Goal: Task Accomplishment & Management: Use online tool/utility

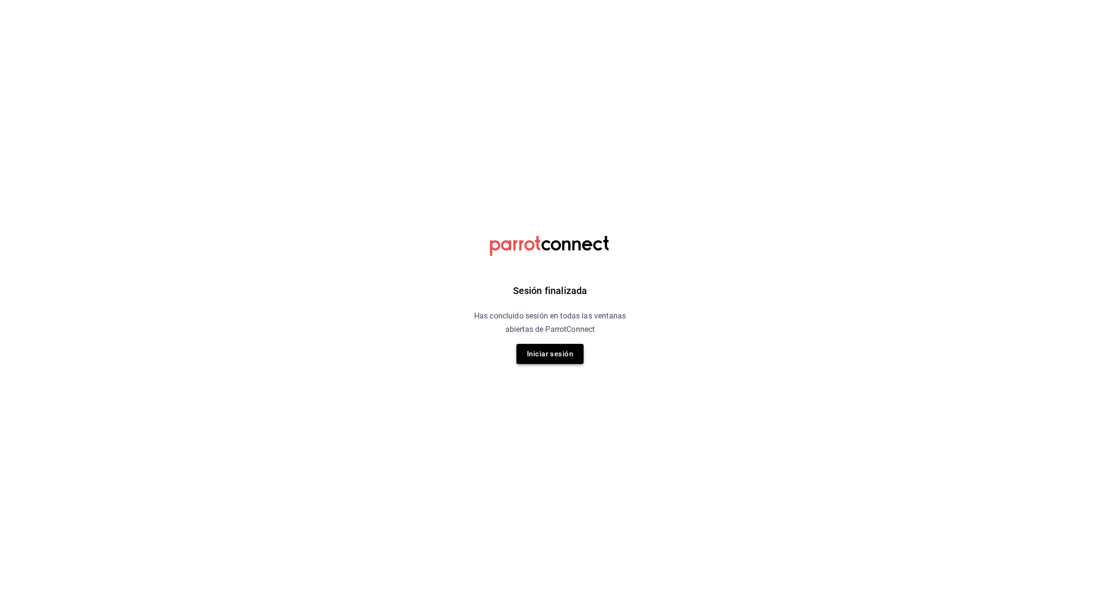
click at [555, 355] on button "Iniciar sesión" at bounding box center [549, 354] width 67 height 20
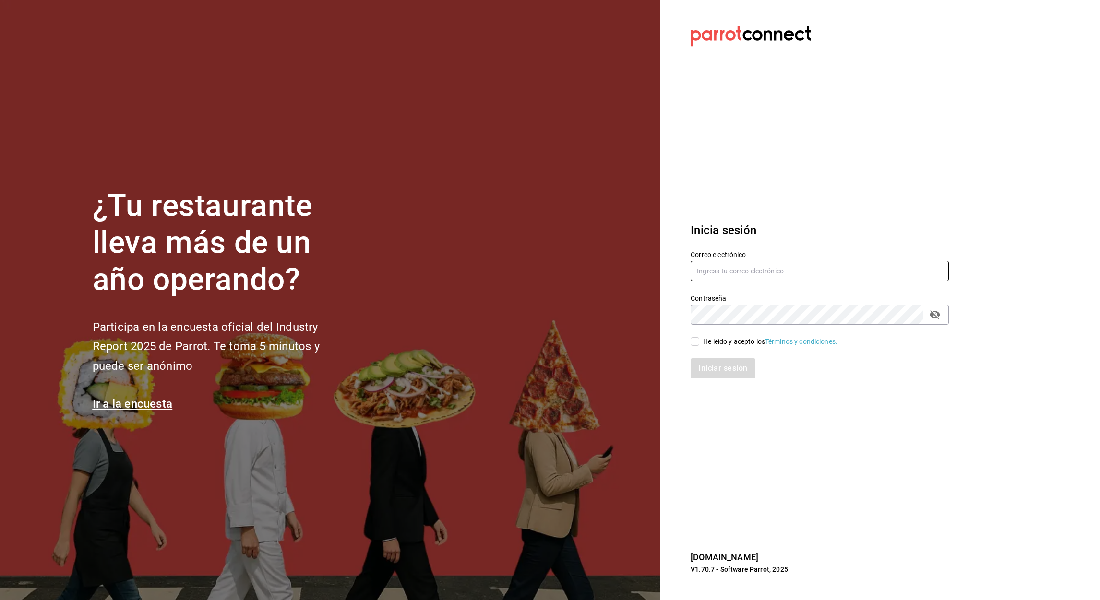
type input "aurea.garces@grupocosteno.com"
click at [692, 341] on input "He leído y acepto los Términos y condiciones." at bounding box center [694, 341] width 9 height 9
checkbox input "true"
click at [724, 369] on button "Iniciar sesión" at bounding box center [722, 368] width 65 height 20
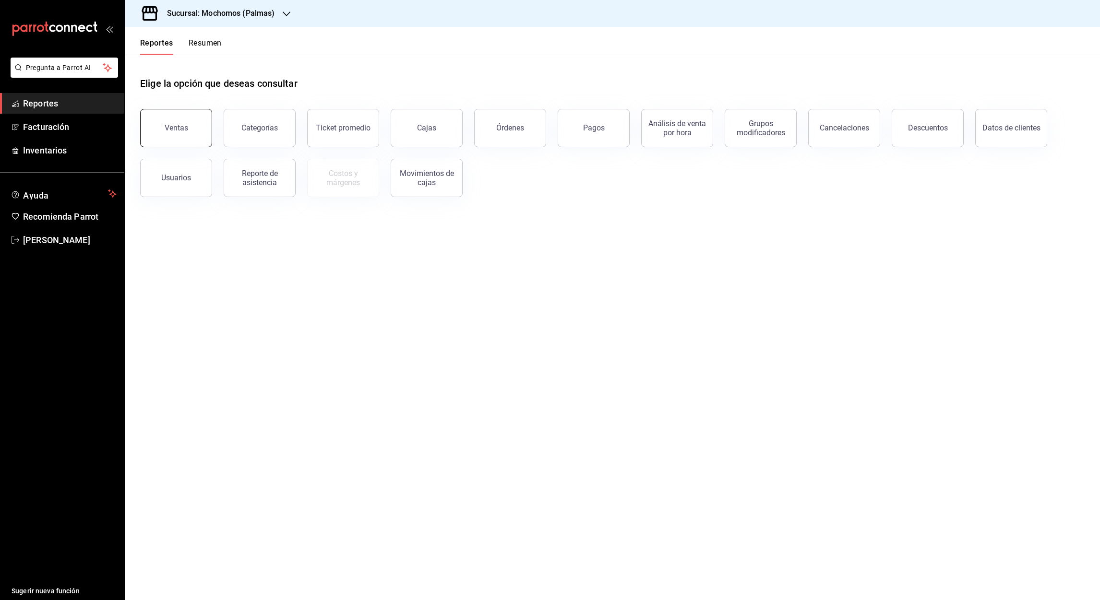
click at [183, 127] on div "Ventas" at bounding box center [177, 127] width 24 height 9
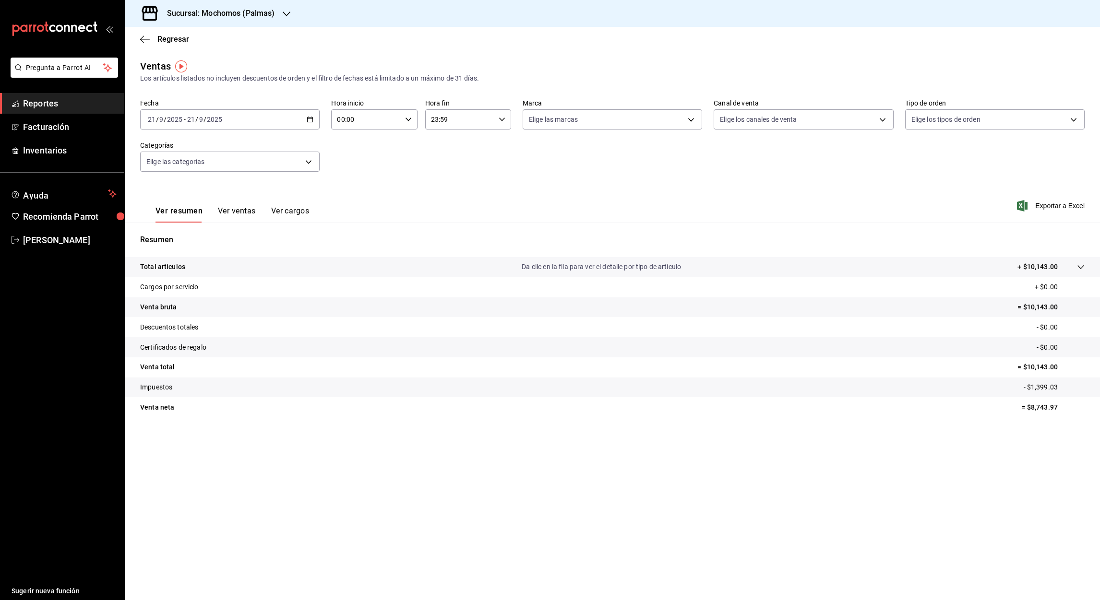
click at [311, 119] on \(Stroke\) "button" at bounding box center [310, 119] width 5 height 0
click at [168, 235] on span "Rango de fechas" at bounding box center [185, 235] width 74 height 10
click at [250, 184] on abbr "1" at bounding box center [250, 183] width 3 height 7
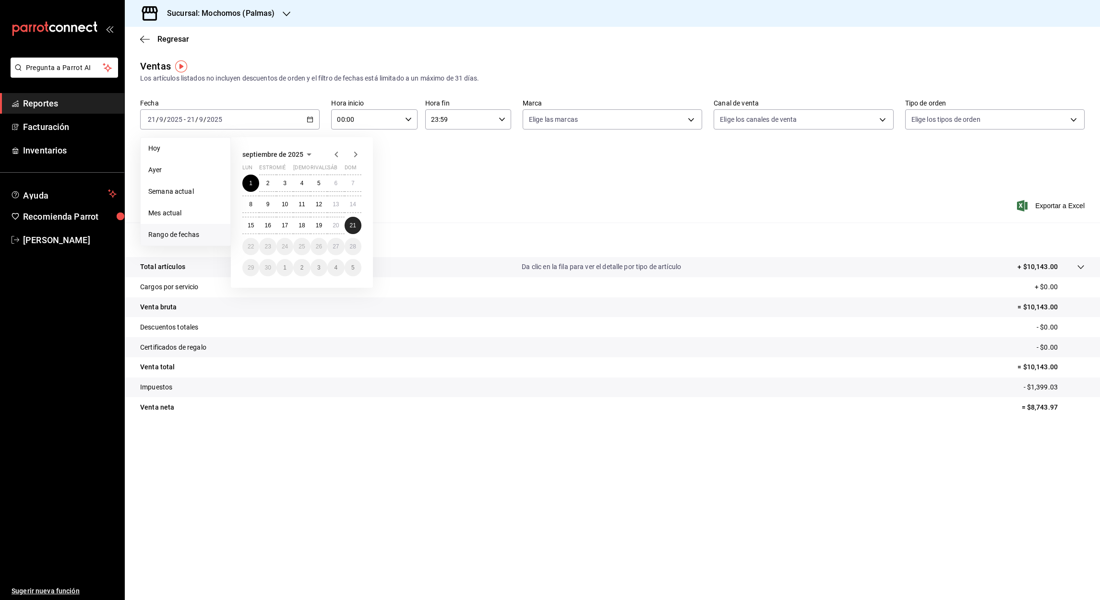
click at [353, 228] on button "21" at bounding box center [352, 225] width 17 height 17
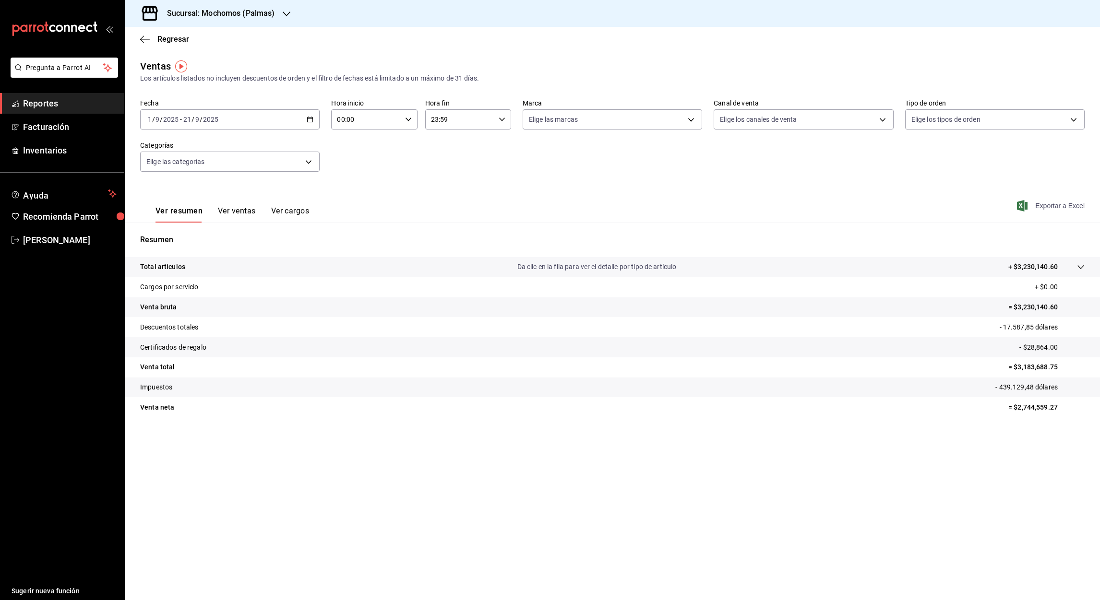
click at [1063, 208] on font "Exportar a Excel" at bounding box center [1059, 206] width 49 height 8
click at [339, 123] on input "00:00" at bounding box center [366, 119] width 70 height 19
click at [352, 157] on span "05" at bounding box center [353, 159] width 28 height 8
type input "05:00"
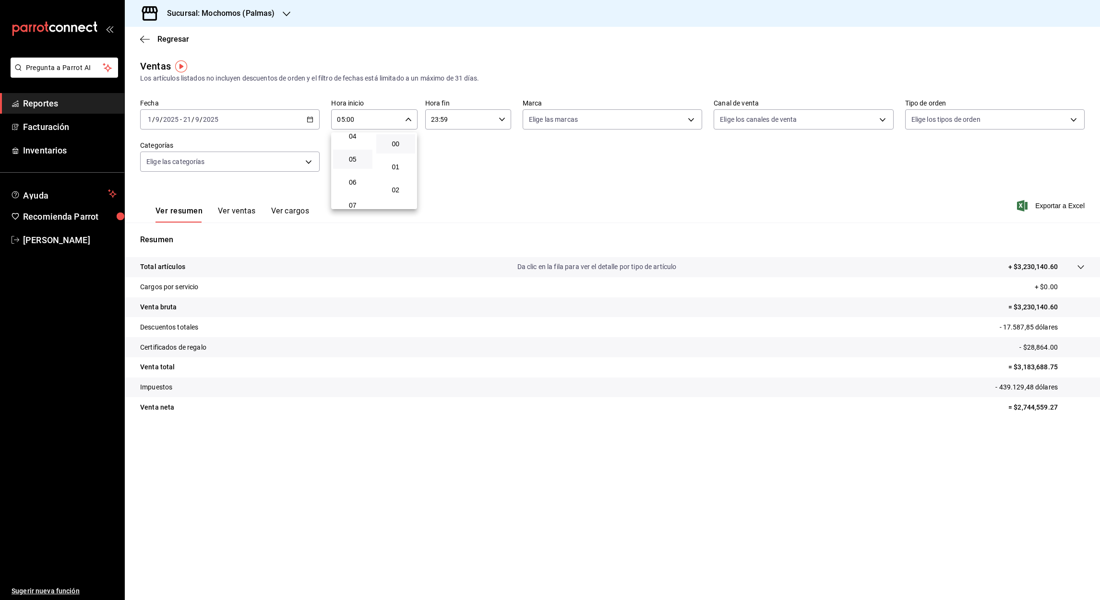
click at [435, 124] on div at bounding box center [550, 300] width 1100 height 600
click at [434, 119] on input "23:59" at bounding box center [460, 119] width 70 height 19
click at [446, 143] on span "05" at bounding box center [447, 147] width 28 height 8
click at [443, 121] on div at bounding box center [550, 300] width 1100 height 600
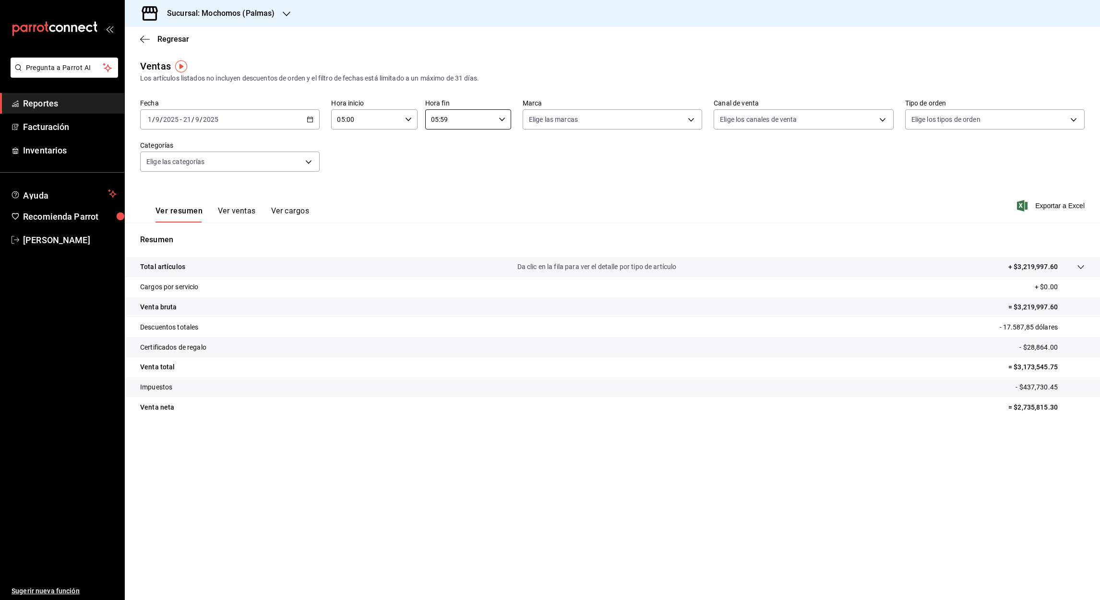
click at [443, 121] on input "05:59" at bounding box center [460, 119] width 70 height 19
click at [487, 144] on span "00" at bounding box center [490, 144] width 28 height 8
type input "05:00"
click at [1049, 205] on div at bounding box center [550, 300] width 1100 height 600
click at [1057, 205] on font "Exportar a Excel" at bounding box center [1059, 206] width 49 height 8
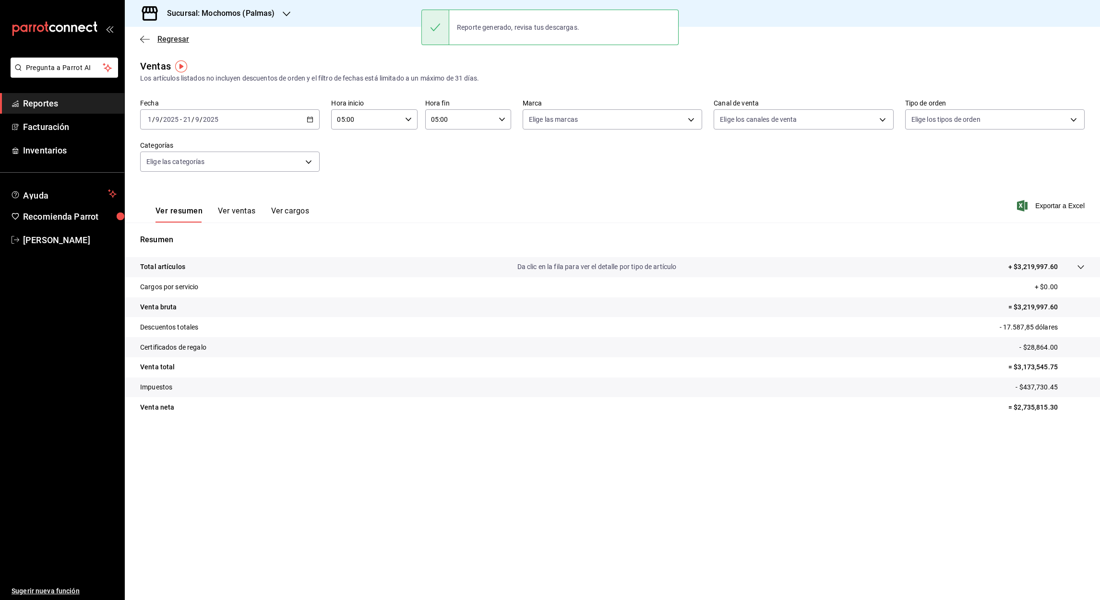
click at [141, 37] on icon "button" at bounding box center [145, 39] width 10 height 9
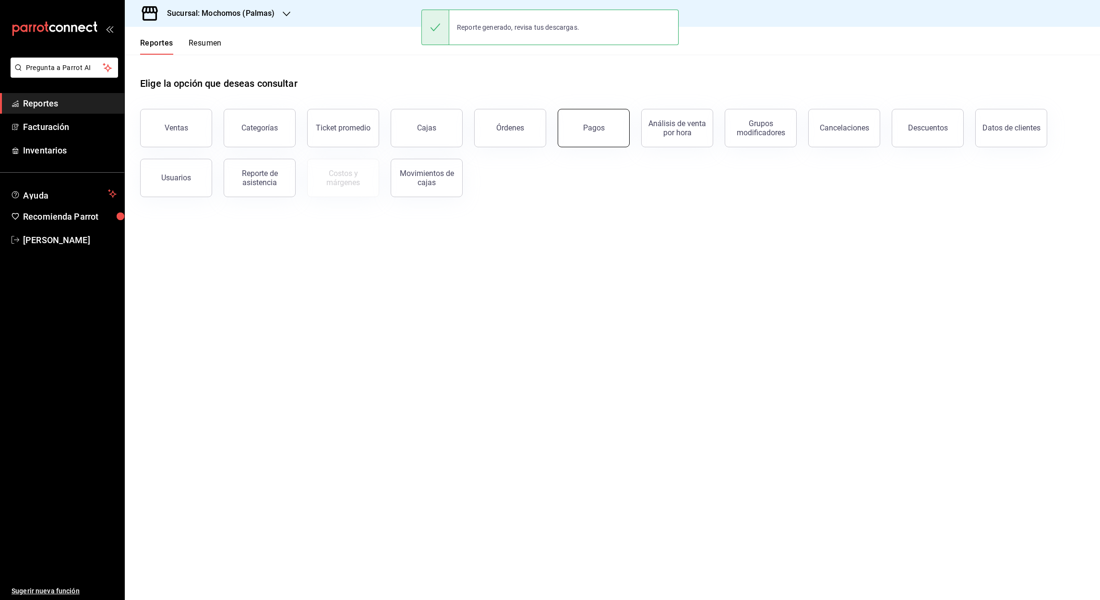
click at [607, 132] on button "Pagos" at bounding box center [594, 128] width 72 height 38
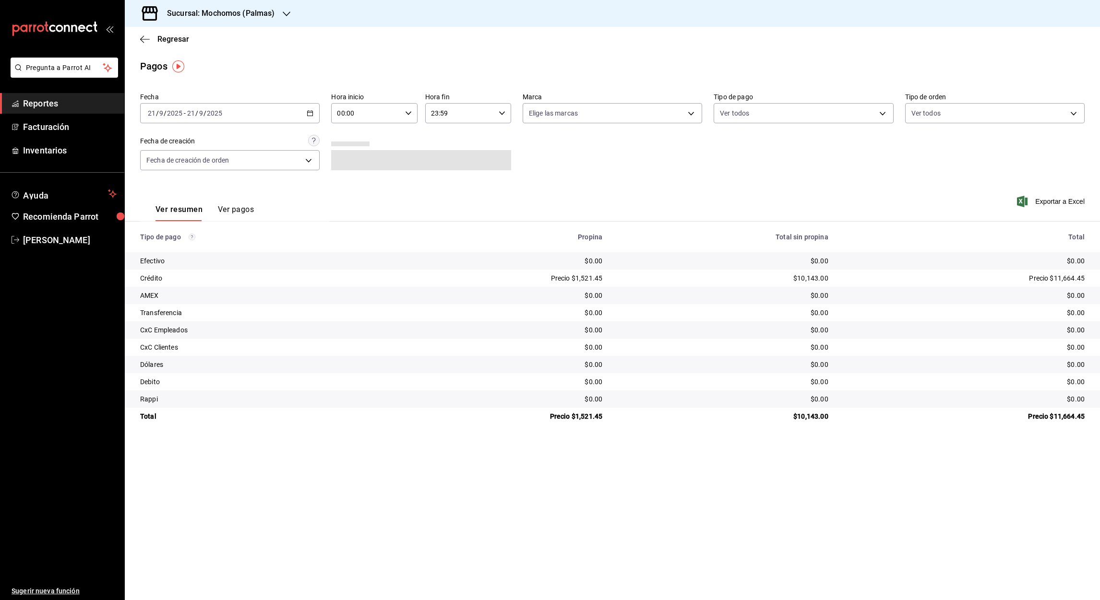
click at [312, 110] on icon "button" at bounding box center [310, 113] width 7 height 7
click at [172, 204] on span "Mes actual" at bounding box center [185, 207] width 74 height 10
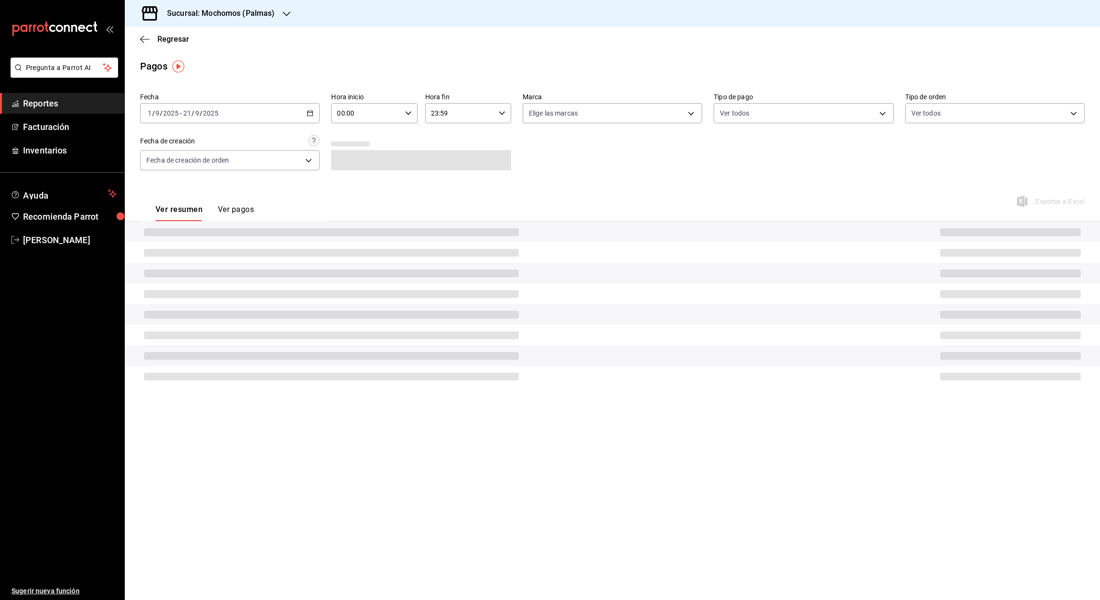
click at [310, 119] on div "[DATE] [DATE] - [DATE] [DATE]" at bounding box center [229, 113] width 179 height 20
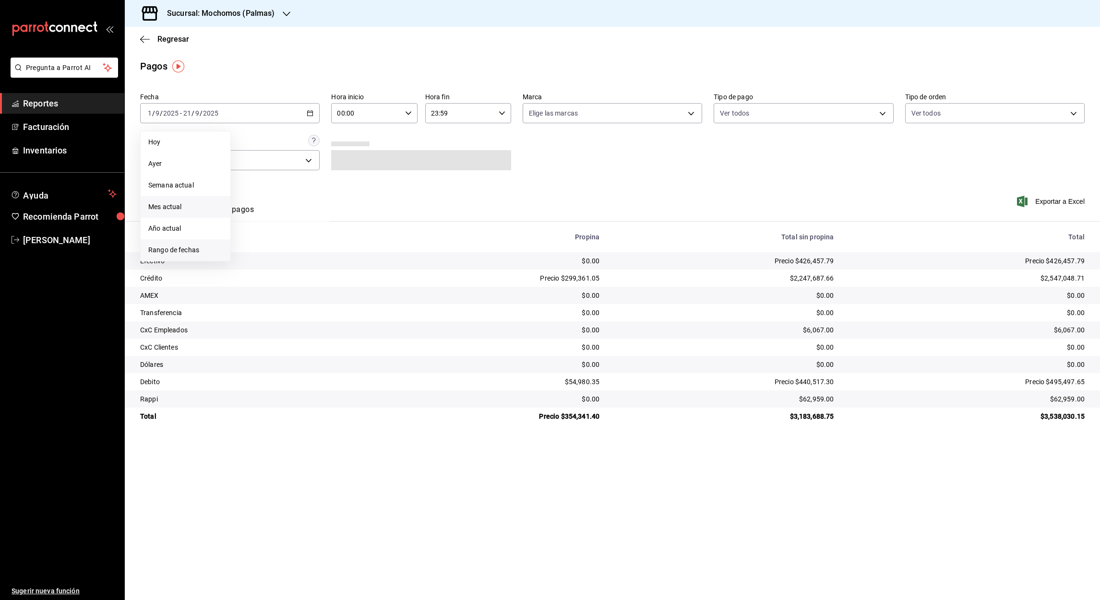
click at [165, 248] on span "Rango de fechas" at bounding box center [185, 250] width 74 height 10
click at [250, 178] on abbr "1" at bounding box center [250, 177] width 3 height 7
click at [352, 219] on abbr "21" at bounding box center [353, 219] width 6 height 7
click at [341, 112] on input "00:00" at bounding box center [366, 113] width 70 height 19
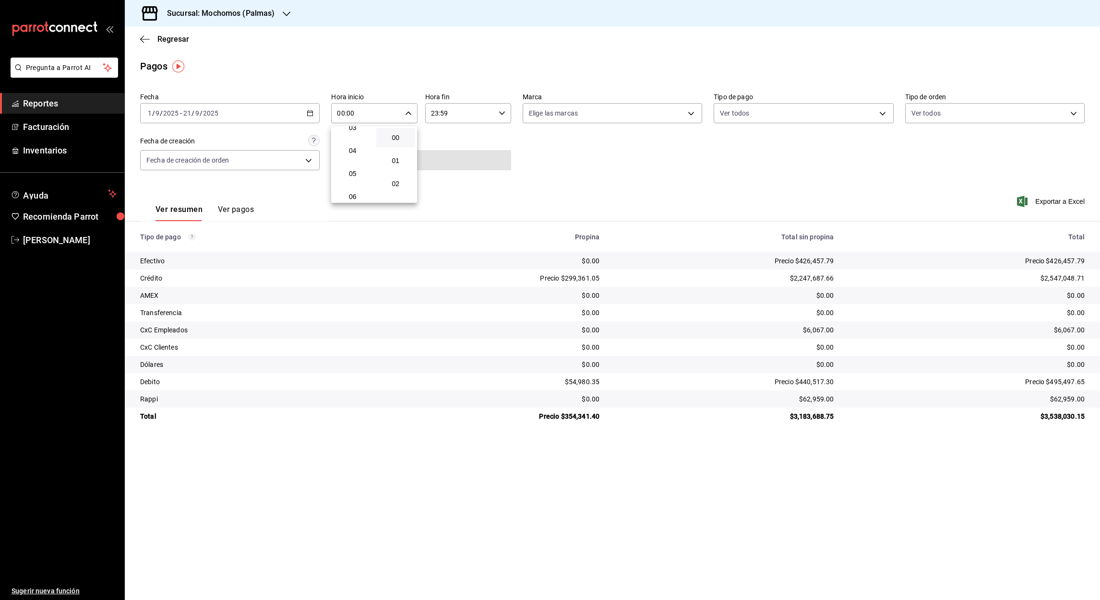
scroll to position [80, 0]
click at [351, 169] on span "05" at bounding box center [353, 173] width 28 height 8
type input "05:00"
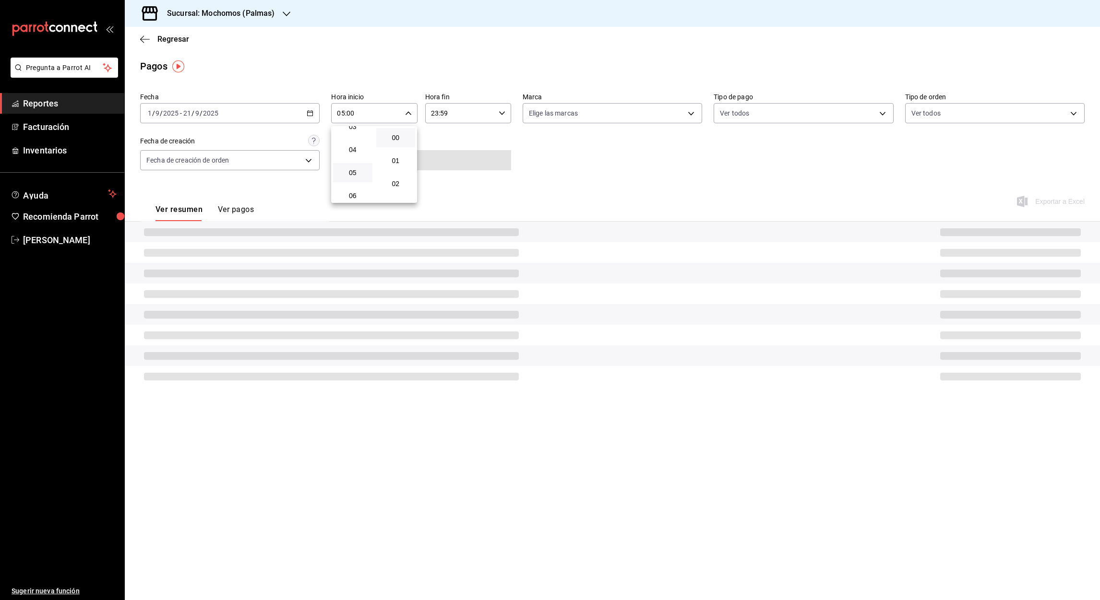
click at [433, 112] on div at bounding box center [550, 300] width 1100 height 600
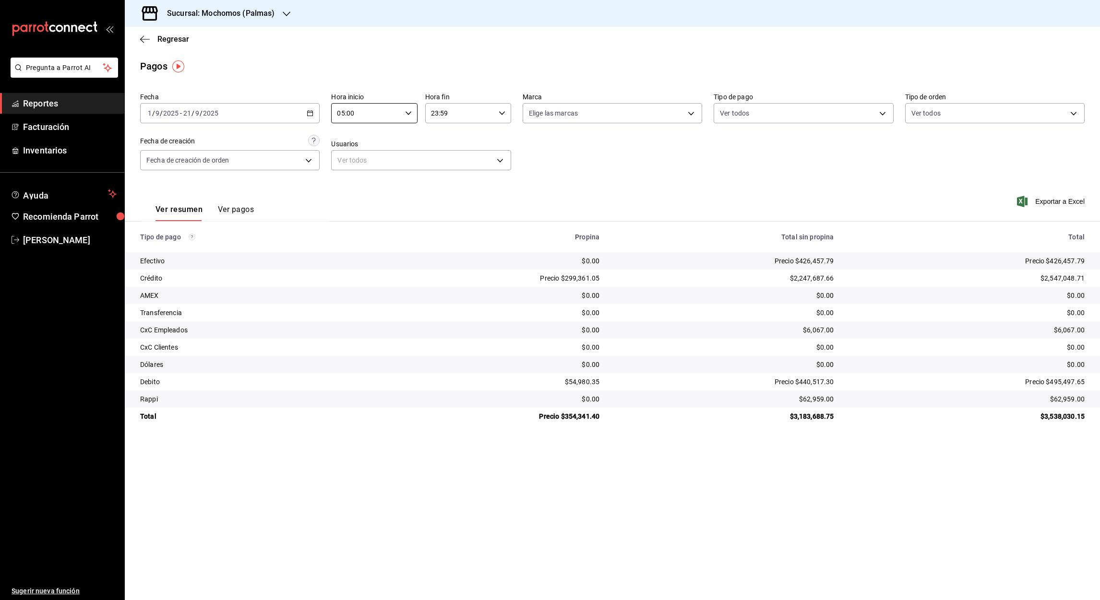
click at [433, 112] on input "23:59" at bounding box center [460, 113] width 70 height 19
click at [449, 156] on button "05" at bounding box center [446, 152] width 39 height 19
click at [446, 116] on div at bounding box center [550, 300] width 1100 height 600
click at [442, 113] on input "05:59" at bounding box center [460, 113] width 70 height 19
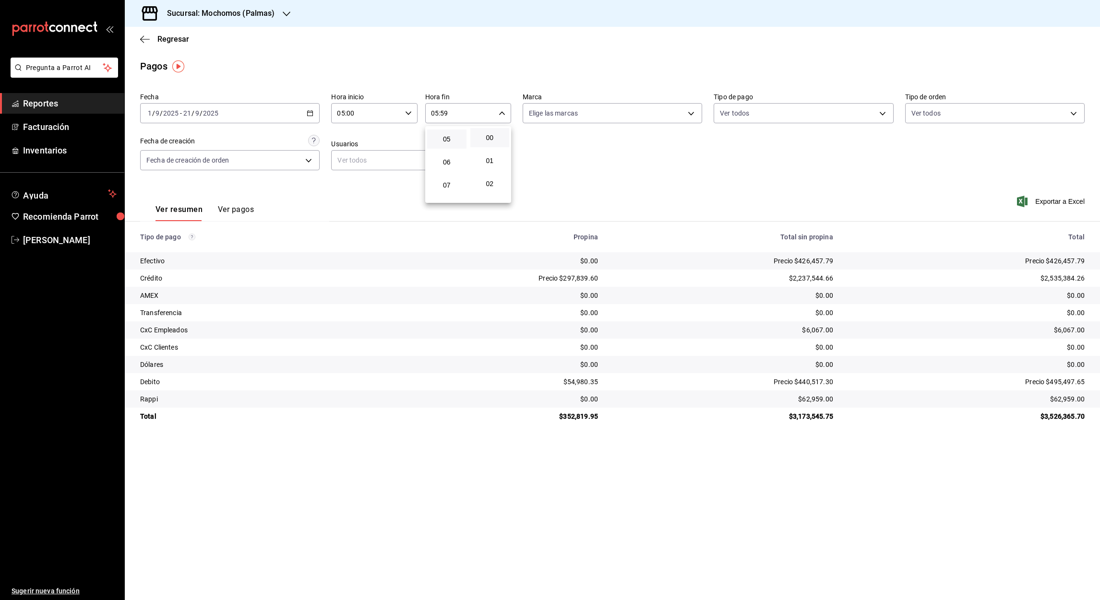
click at [493, 141] on button "00" at bounding box center [489, 137] width 39 height 19
type input "05:00"
click at [1049, 199] on div at bounding box center [550, 300] width 1100 height 600
click at [1052, 204] on font "Exportar a Excel" at bounding box center [1059, 202] width 49 height 8
click at [308, 110] on icon "button" at bounding box center [310, 113] width 7 height 7
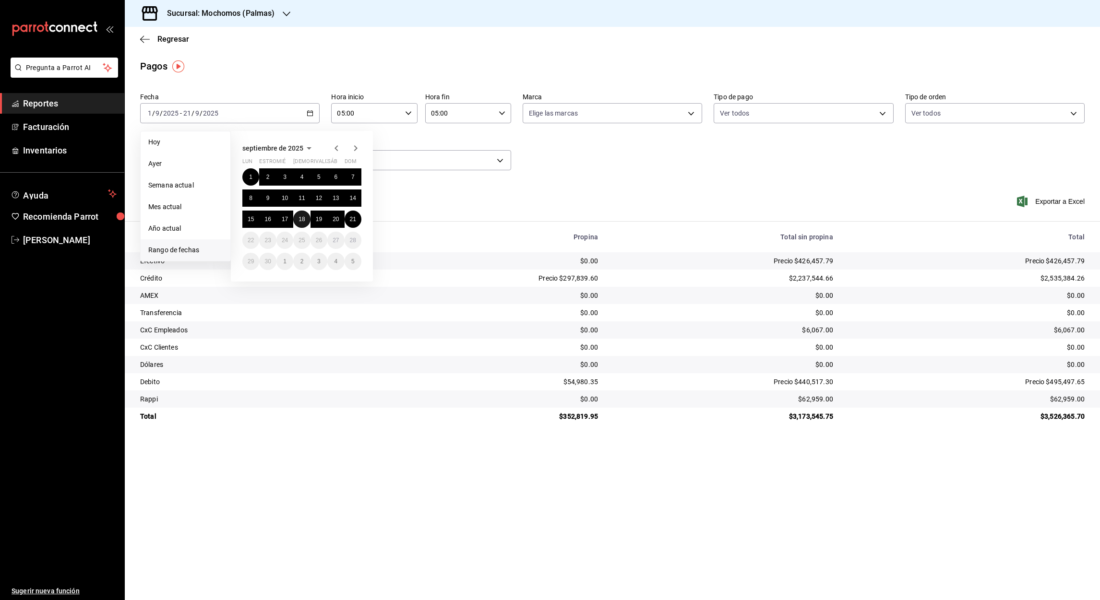
click at [309, 220] on button "18" at bounding box center [301, 219] width 17 height 17
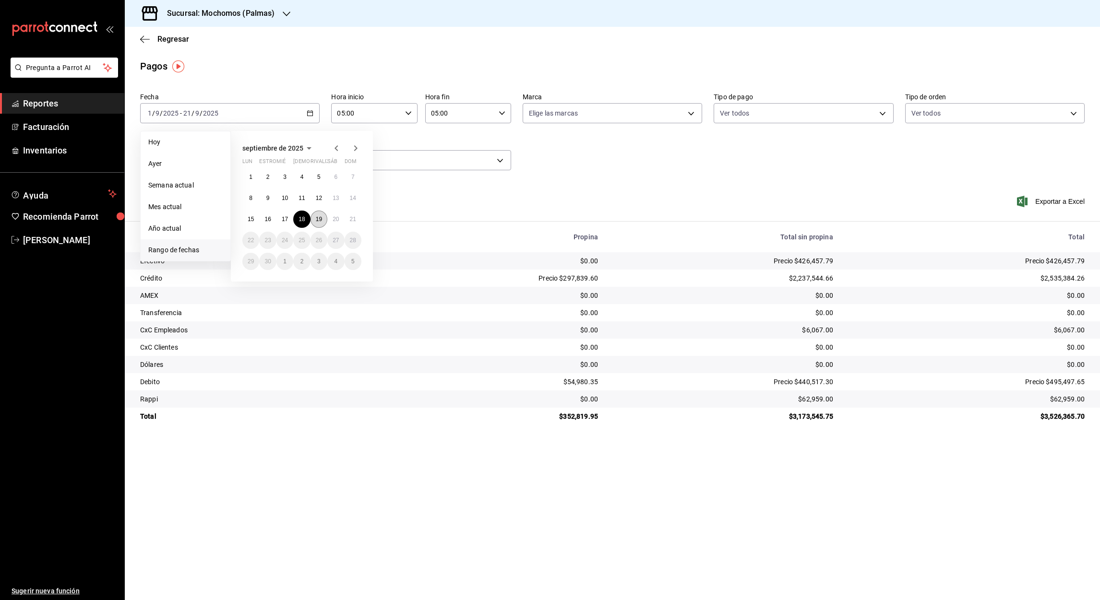
click at [317, 222] on button "19" at bounding box center [318, 219] width 17 height 17
type input "00:00"
type input "23:59"
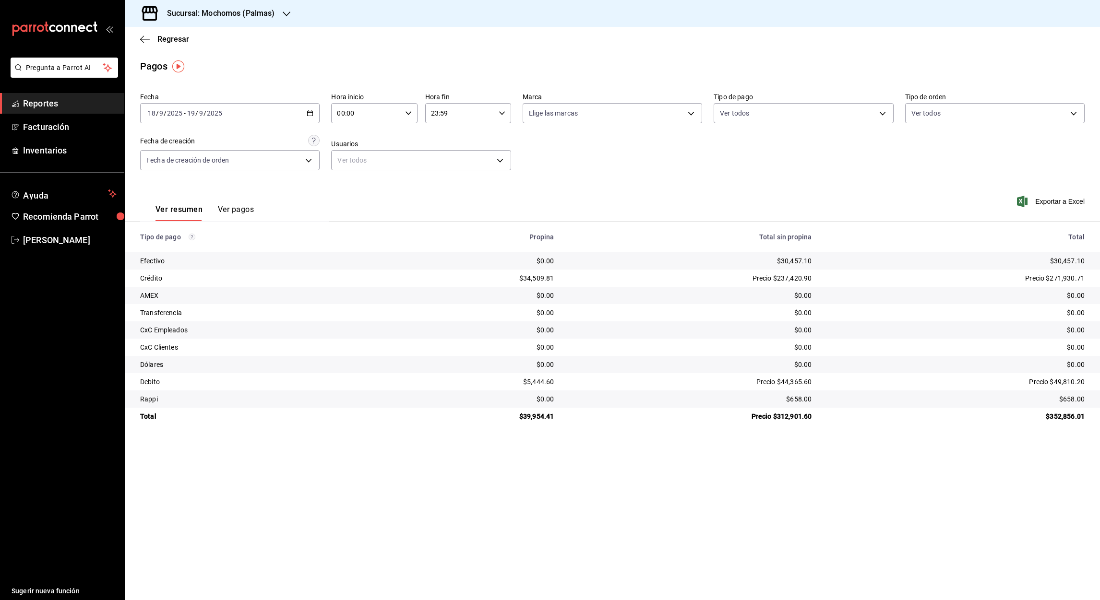
click at [335, 115] on input "00:00" at bounding box center [366, 113] width 70 height 19
click at [356, 176] on button "05" at bounding box center [352, 184] width 39 height 19
type input "05:00"
click at [434, 114] on div at bounding box center [550, 300] width 1100 height 600
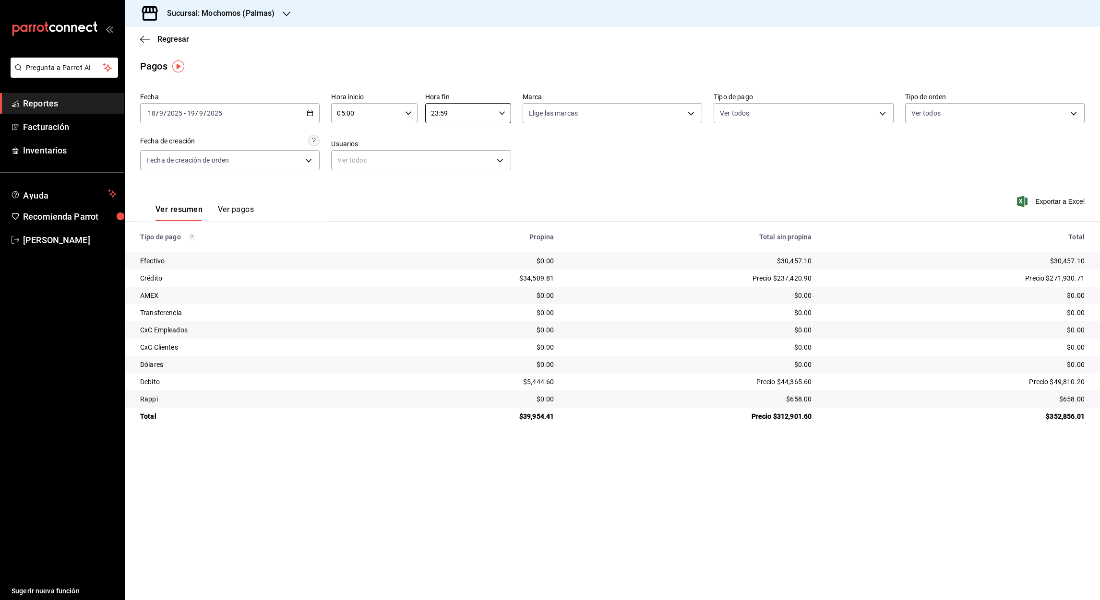
click at [434, 114] on input "23:59" at bounding box center [460, 113] width 70 height 19
drag, startPoint x: 452, startPoint y: 156, endPoint x: 456, endPoint y: 142, distance: 14.8
click at [456, 142] on div "00 01 02 03 04 05 06 07 08 09 10 11 12 13 14 15 16 17 18 19 20 21 22 23" at bounding box center [446, 164] width 43 height 77
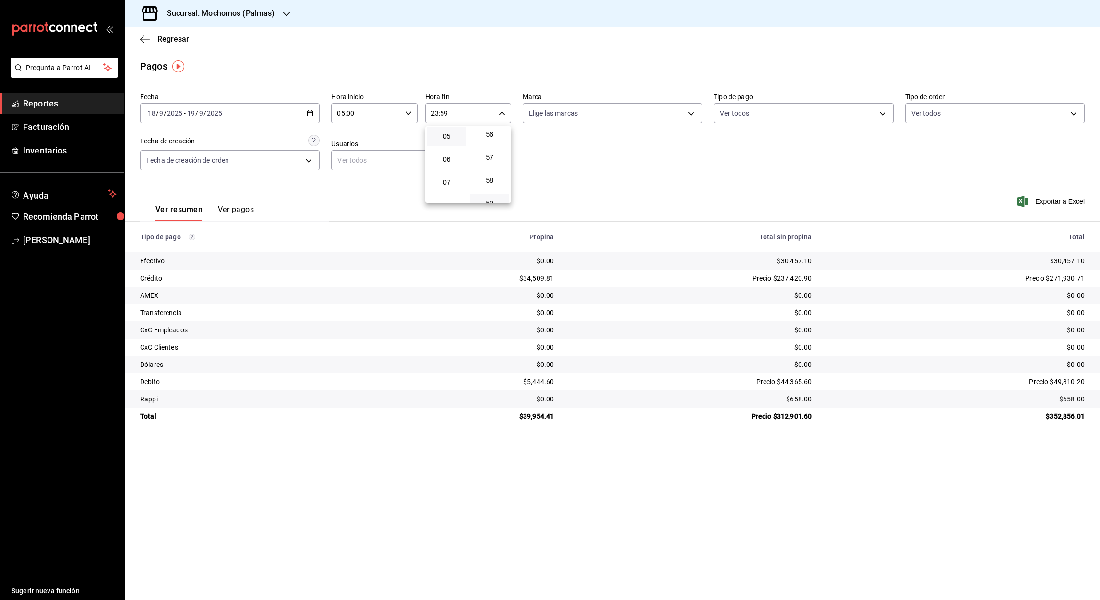
click at [451, 140] on button "05" at bounding box center [446, 136] width 39 height 19
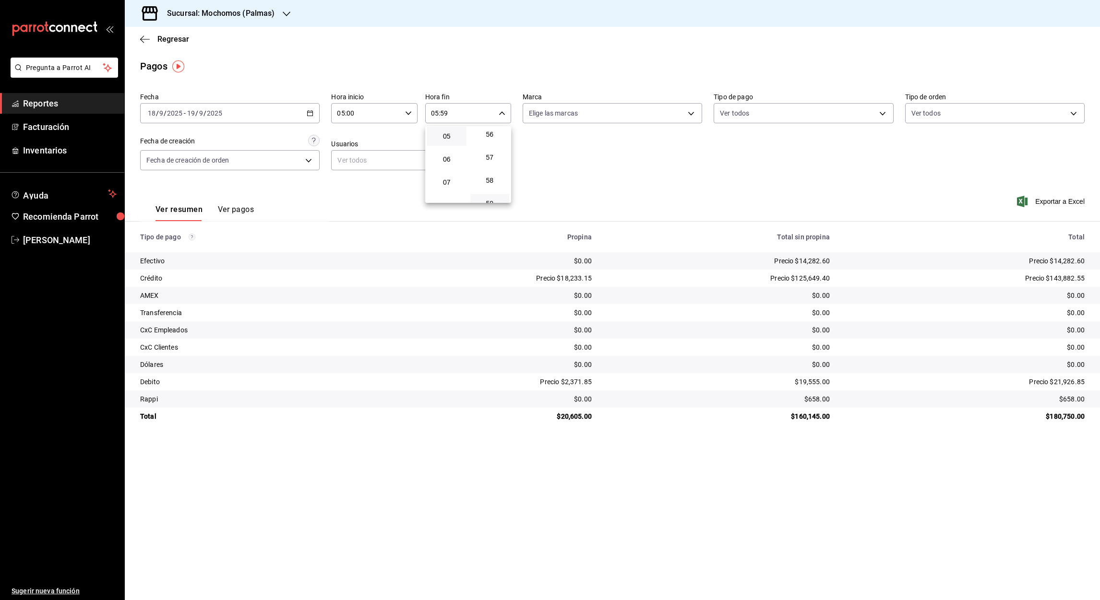
click at [444, 113] on div at bounding box center [550, 300] width 1100 height 600
click at [445, 113] on input "05:59" at bounding box center [460, 113] width 70 height 19
click at [492, 137] on span "00" at bounding box center [490, 138] width 28 height 8
type input "05:00"
click at [309, 115] on div at bounding box center [550, 300] width 1100 height 600
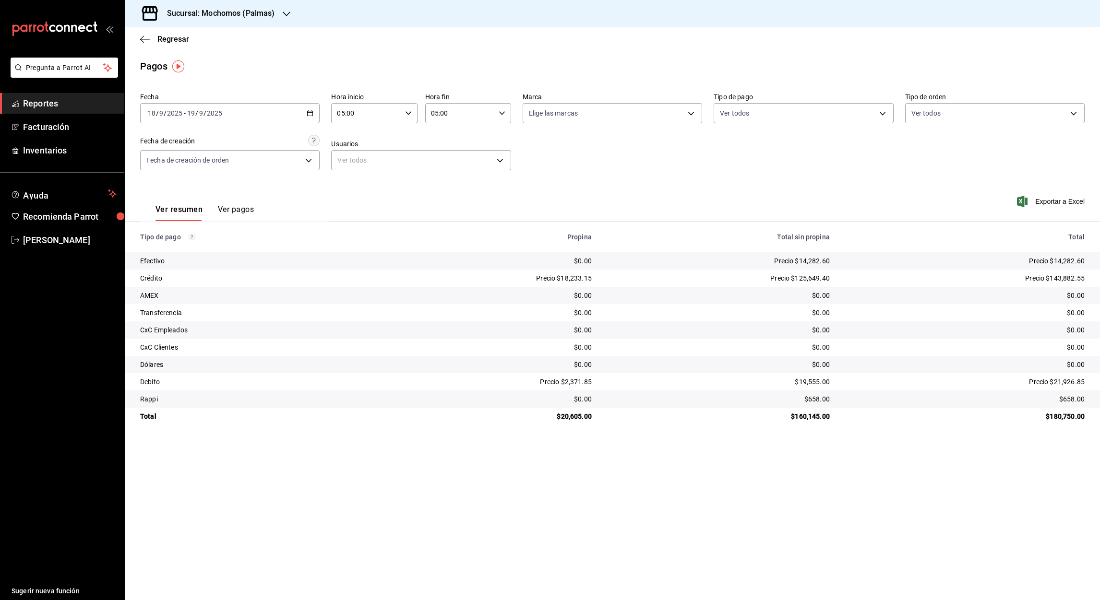
click at [309, 115] on icon "button" at bounding box center [310, 113] width 7 height 7
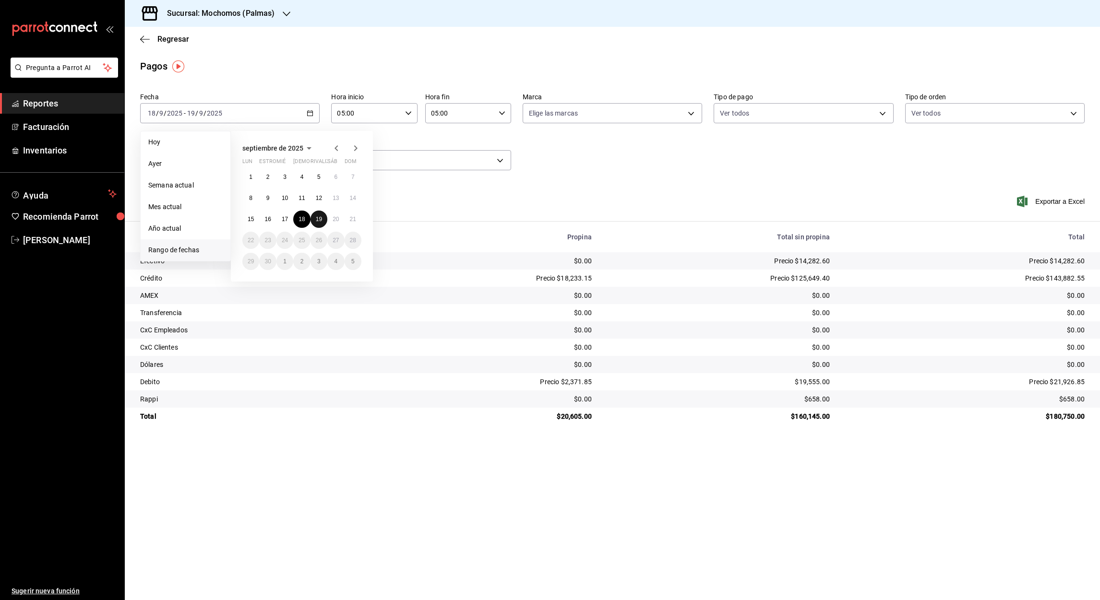
click at [319, 217] on abbr "19" at bounding box center [319, 219] width 6 height 7
click at [338, 222] on abbr "20" at bounding box center [335, 219] width 6 height 7
type input "00:00"
type input "23:59"
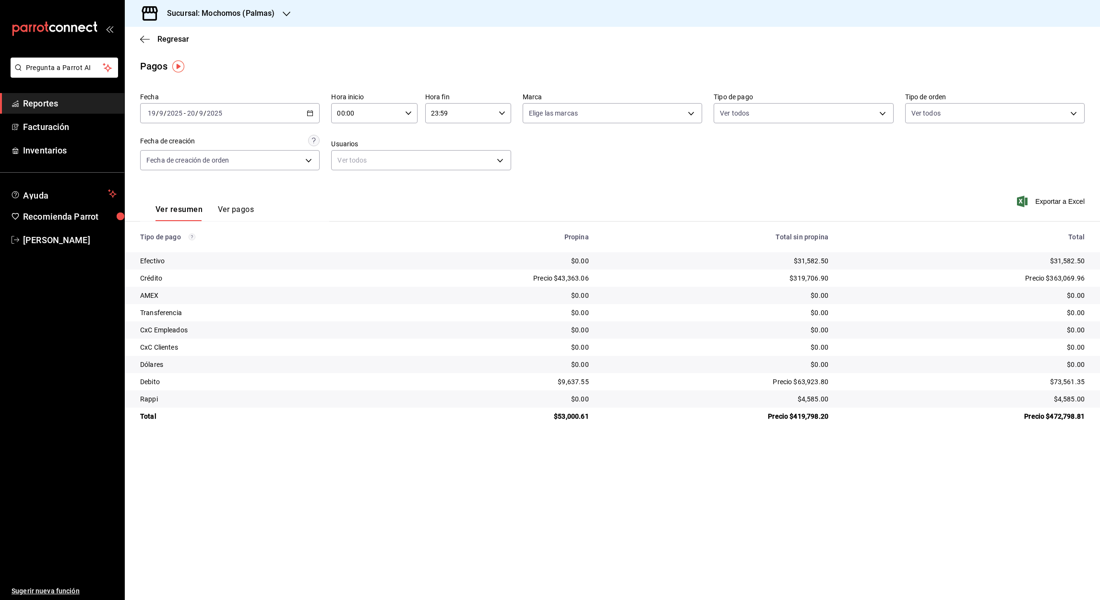
click at [340, 119] on input "00:00" at bounding box center [366, 113] width 70 height 19
click at [352, 167] on span "05" at bounding box center [353, 166] width 28 height 8
type input "05:00"
click at [433, 113] on div at bounding box center [550, 300] width 1100 height 600
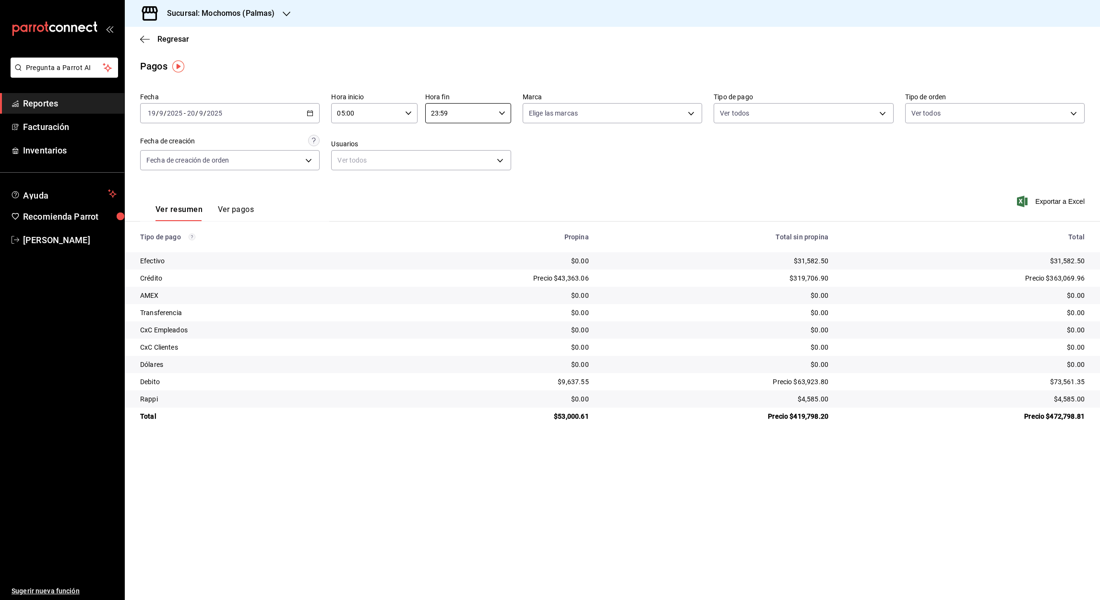
click at [433, 113] on input "23:59" at bounding box center [460, 113] width 70 height 19
click at [445, 154] on span "05" at bounding box center [447, 158] width 28 height 8
click at [444, 115] on div at bounding box center [550, 300] width 1100 height 600
click at [444, 115] on input "05:59" at bounding box center [460, 113] width 70 height 19
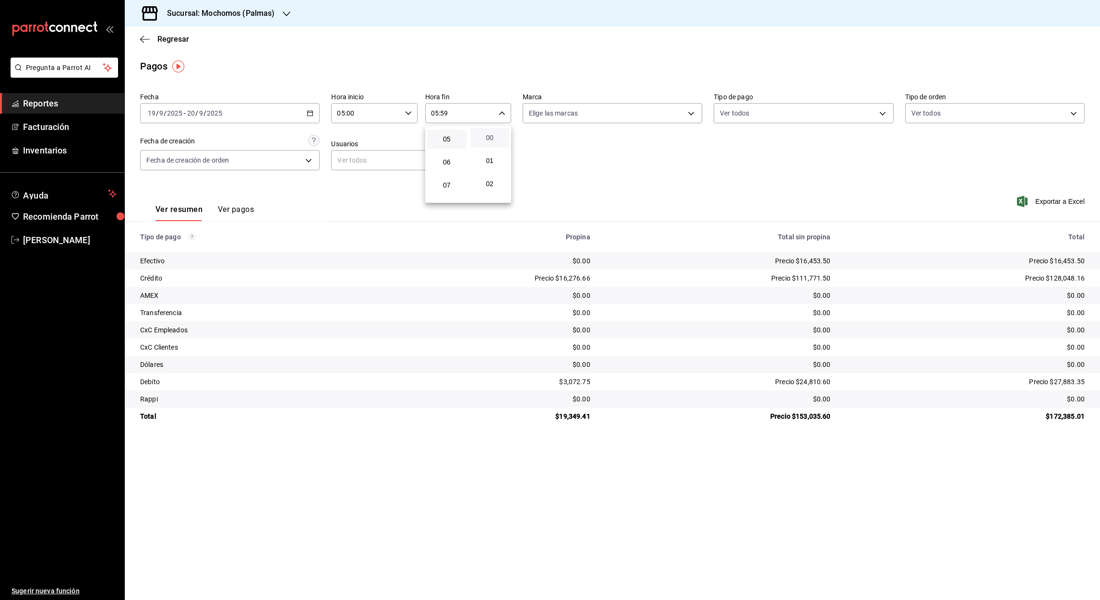
click at [490, 138] on span "00" at bounding box center [490, 138] width 28 height 8
type input "05:00"
click at [308, 115] on div at bounding box center [550, 300] width 1100 height 600
click at [308, 115] on icon "button" at bounding box center [310, 113] width 7 height 7
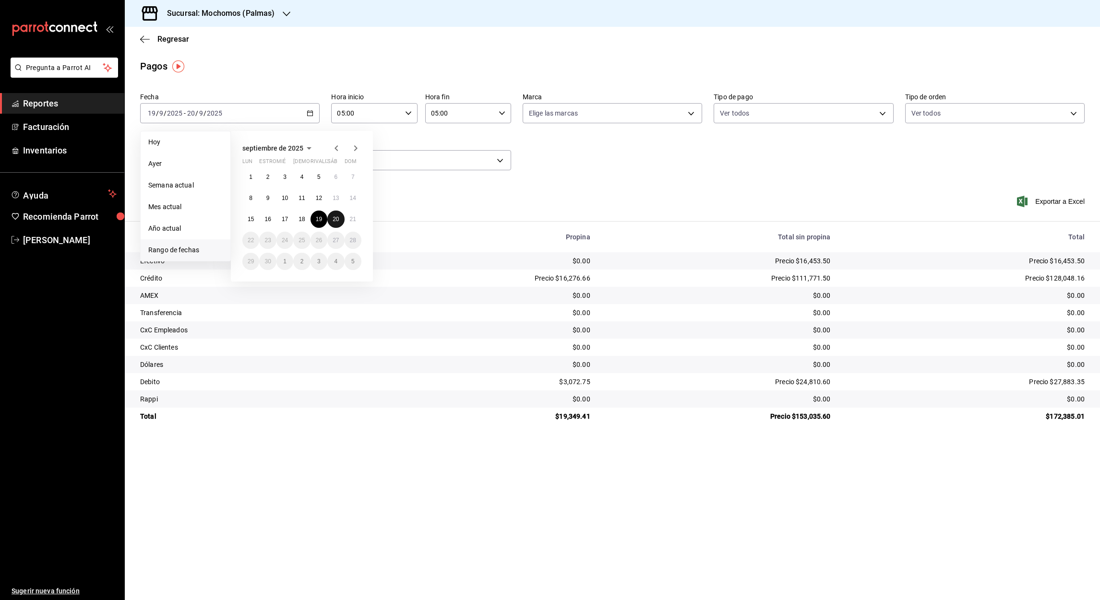
click at [338, 214] on button "20" at bounding box center [335, 219] width 17 height 17
click at [352, 221] on abbr "21" at bounding box center [353, 219] width 6 height 7
type input "00:00"
type input "23:59"
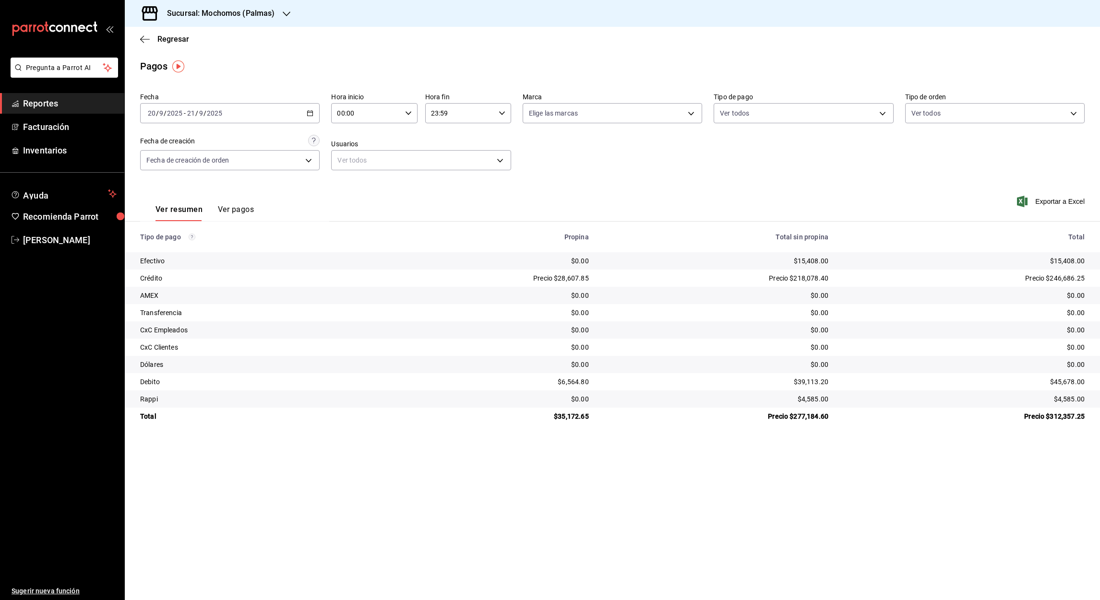
click at [339, 115] on input "00:00" at bounding box center [366, 113] width 70 height 19
click at [356, 178] on span "05" at bounding box center [353, 181] width 28 height 8
type input "05:00"
click at [436, 111] on div at bounding box center [550, 300] width 1100 height 600
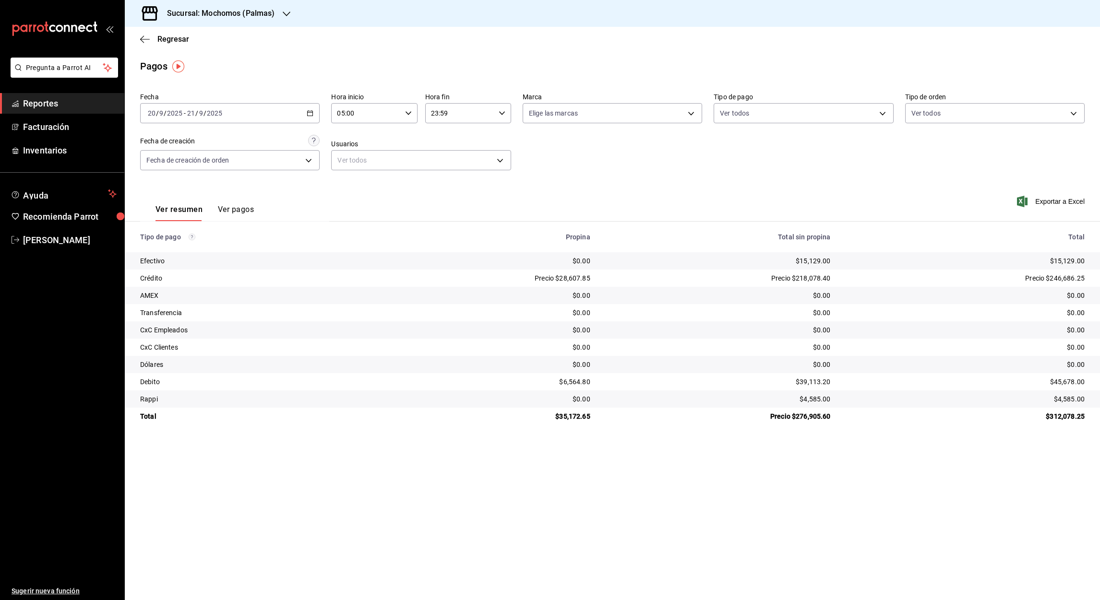
click at [434, 112] on input "23:59" at bounding box center [460, 113] width 70 height 19
click at [444, 159] on span "05" at bounding box center [447, 161] width 28 height 8
click at [444, 112] on div at bounding box center [550, 300] width 1100 height 600
click at [444, 112] on input "05:59" at bounding box center [460, 113] width 70 height 19
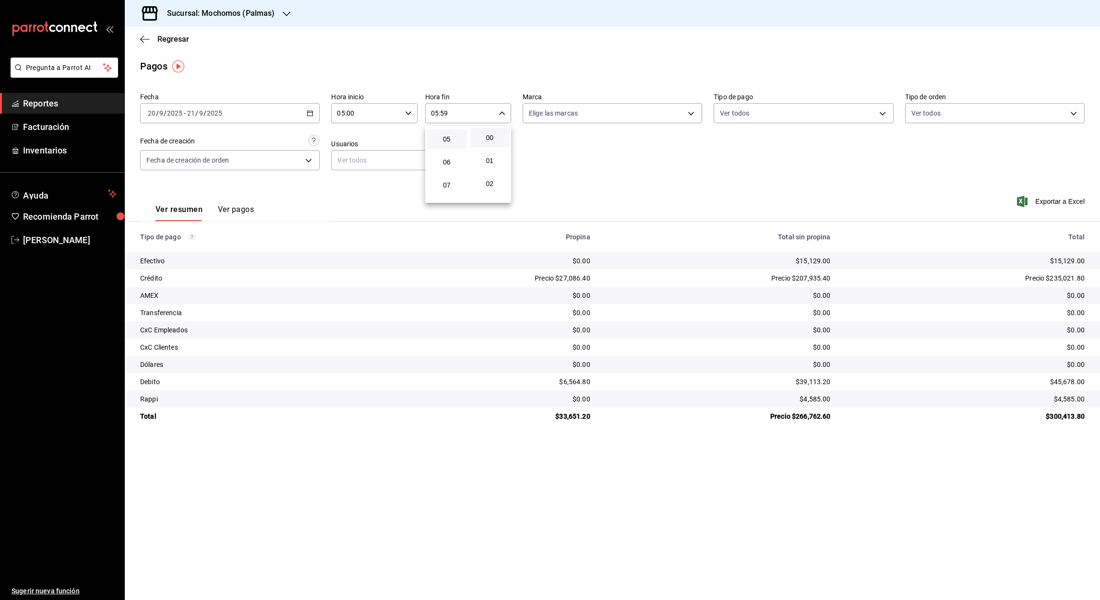
click at [488, 141] on button "00" at bounding box center [489, 137] width 39 height 19
type input "05:00"
click at [310, 112] on div at bounding box center [550, 300] width 1100 height 600
click at [310, 112] on \(Stroke\) "button" at bounding box center [310, 112] width 5 height 0
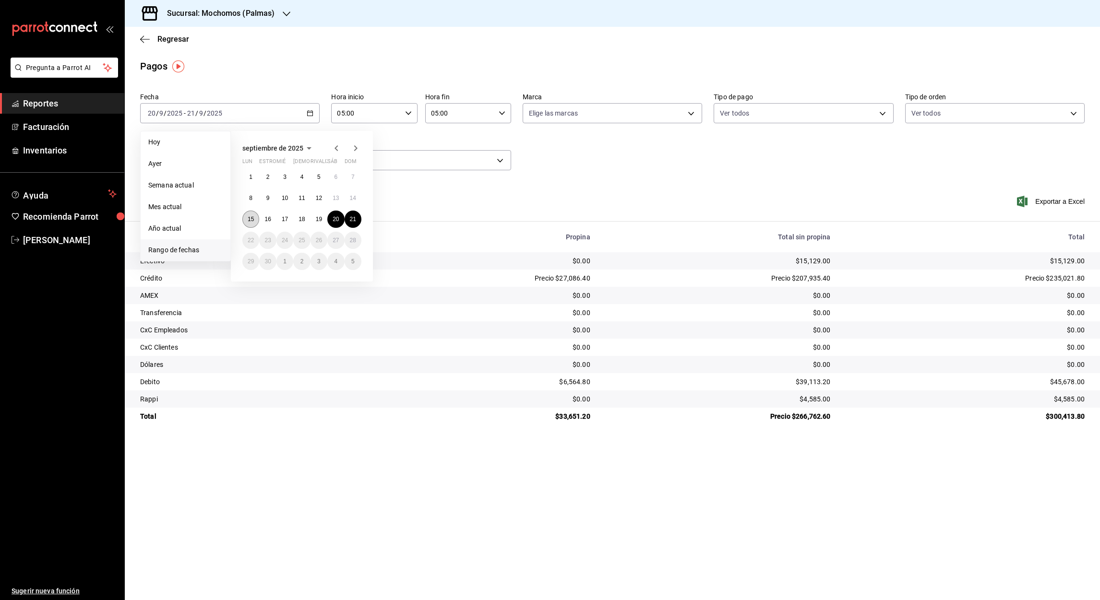
click at [251, 220] on abbr "15" at bounding box center [251, 219] width 6 height 7
click at [260, 222] on button "16" at bounding box center [267, 219] width 17 height 17
type input "00:00"
type input "23:59"
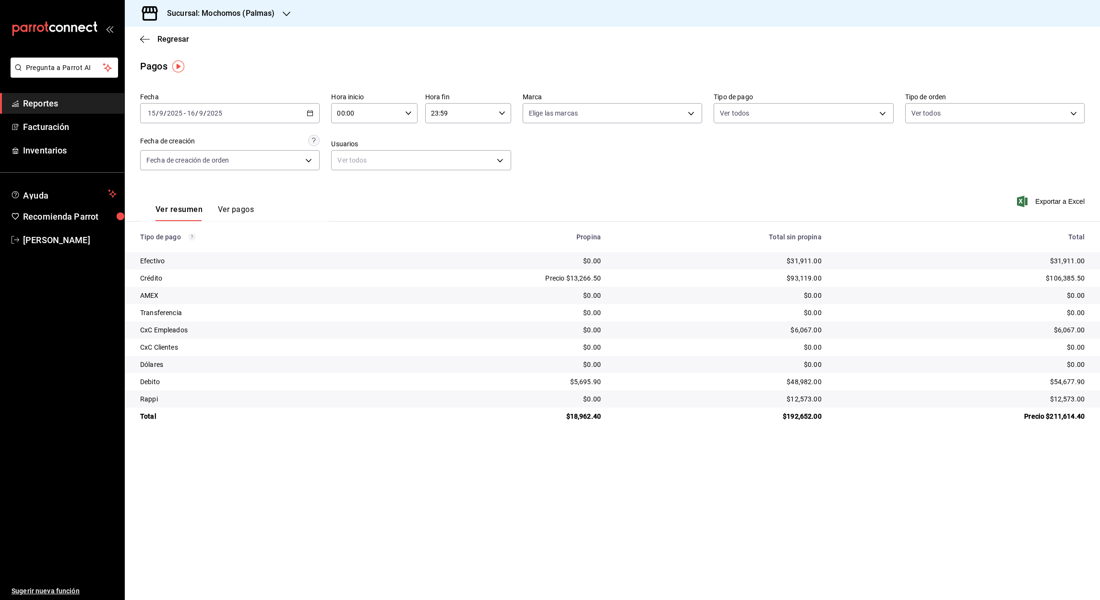
click at [341, 113] on input "00:00" at bounding box center [366, 113] width 70 height 19
click at [352, 140] on span "05" at bounding box center [353, 139] width 28 height 8
type input "05:00"
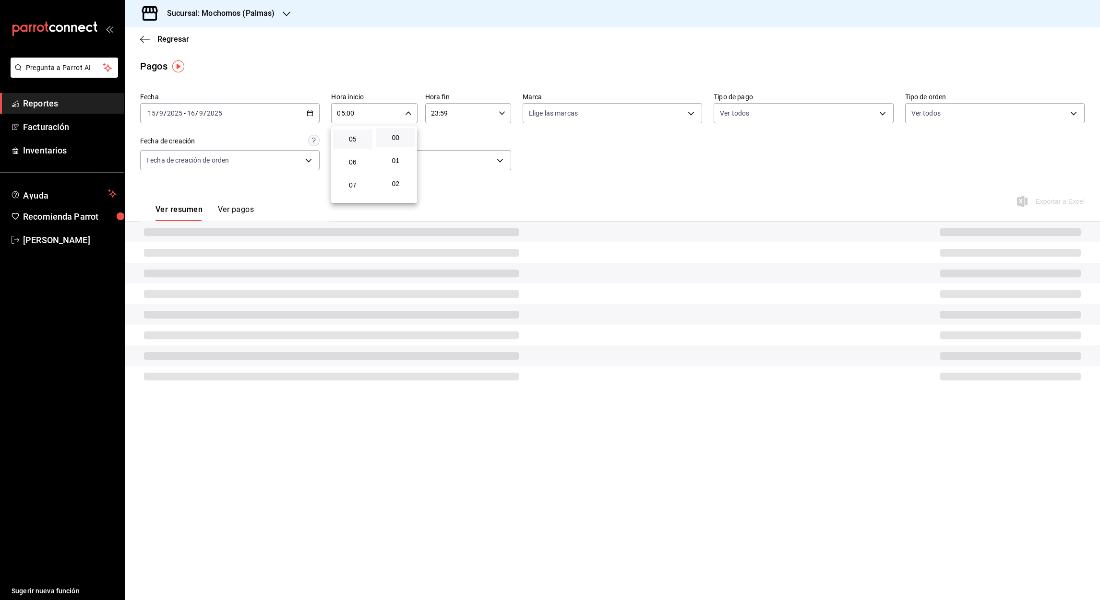
click at [436, 113] on div at bounding box center [550, 300] width 1100 height 600
click at [434, 112] on input "23:59" at bounding box center [460, 113] width 70 height 19
click at [449, 176] on span "05" at bounding box center [447, 174] width 28 height 8
click at [444, 114] on div at bounding box center [550, 300] width 1100 height 600
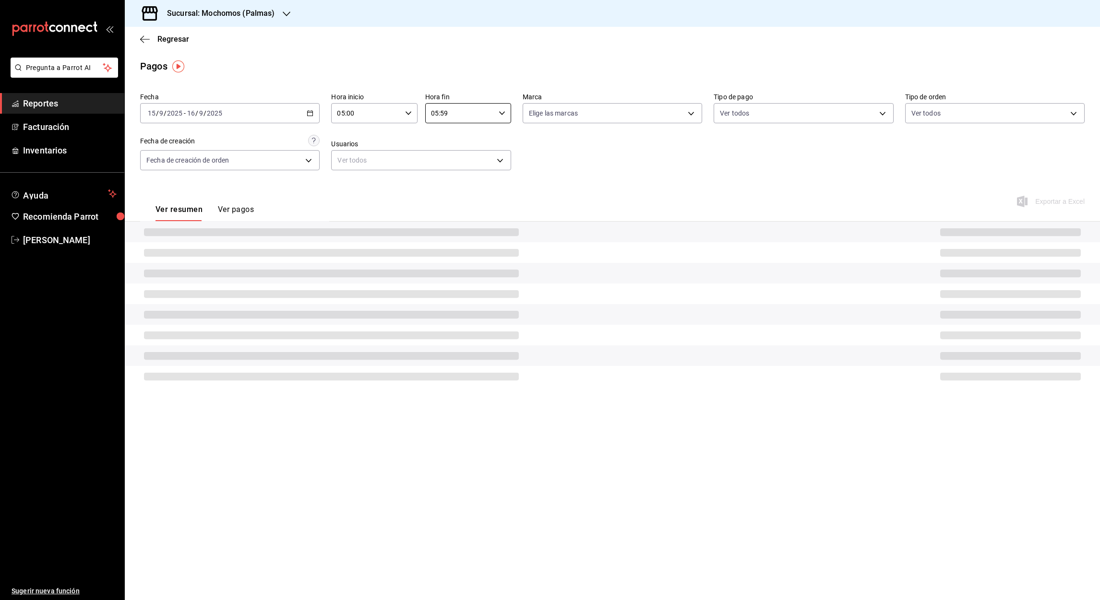
click at [444, 114] on input "05:59" at bounding box center [460, 113] width 70 height 19
click at [494, 142] on button "00" at bounding box center [489, 137] width 39 height 19
type input "05:00"
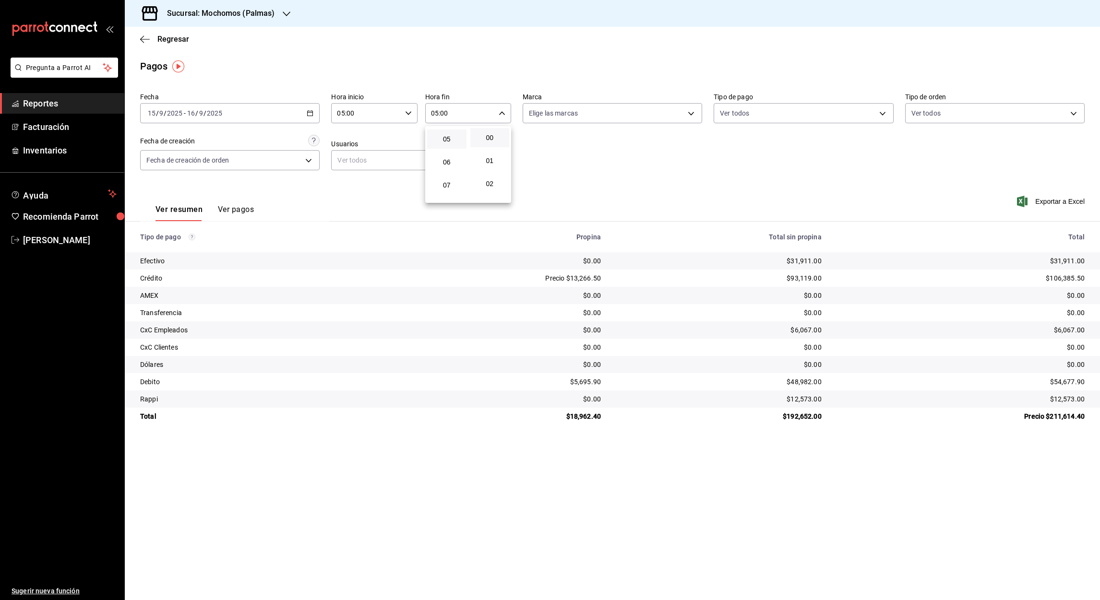
click at [611, 176] on div at bounding box center [550, 300] width 1100 height 600
click at [312, 112] on \(Stroke\) "button" at bounding box center [310, 112] width 5 height 0
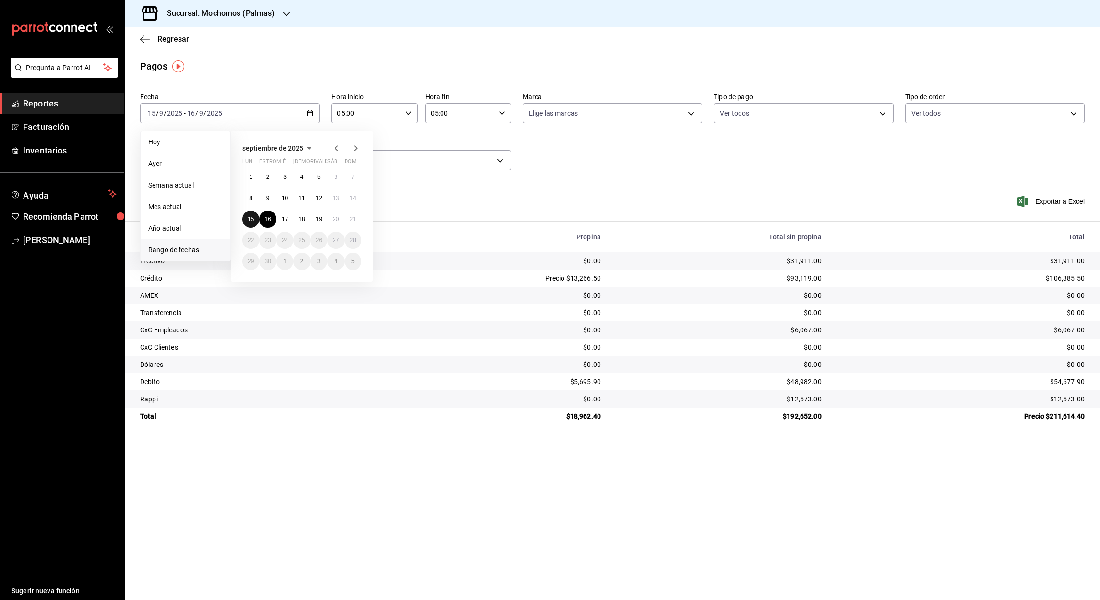
click at [252, 222] on button "15" at bounding box center [250, 219] width 17 height 17
click at [263, 224] on button "16" at bounding box center [267, 219] width 17 height 17
type input "00:00"
type input "23:59"
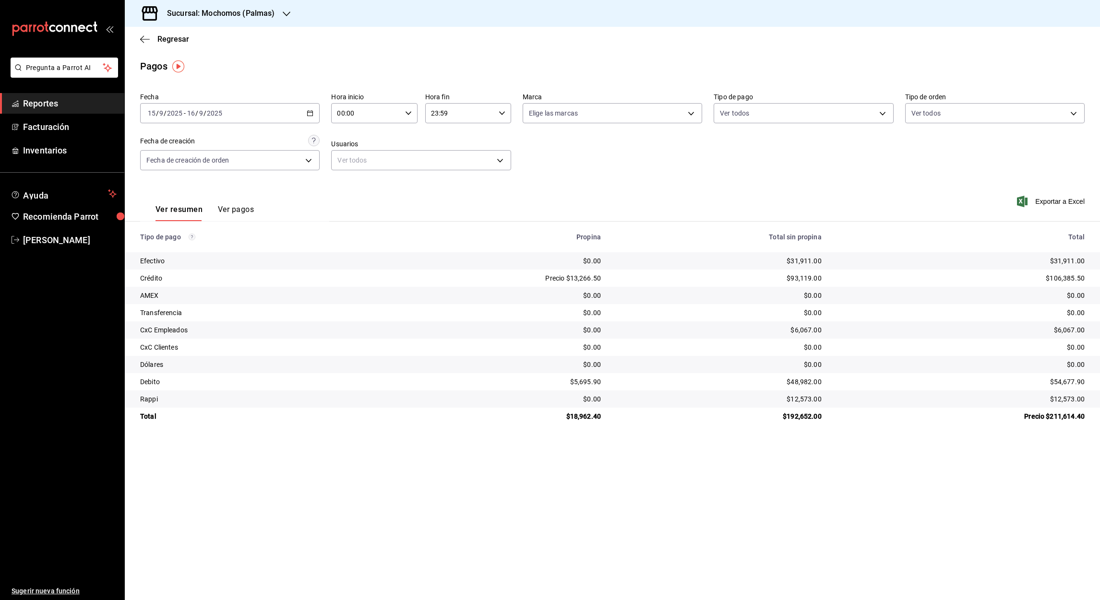
click at [341, 112] on input "00:00" at bounding box center [366, 113] width 70 height 19
click at [357, 177] on span "05" at bounding box center [353, 175] width 28 height 8
type input "05:00"
click at [434, 115] on div at bounding box center [550, 300] width 1100 height 600
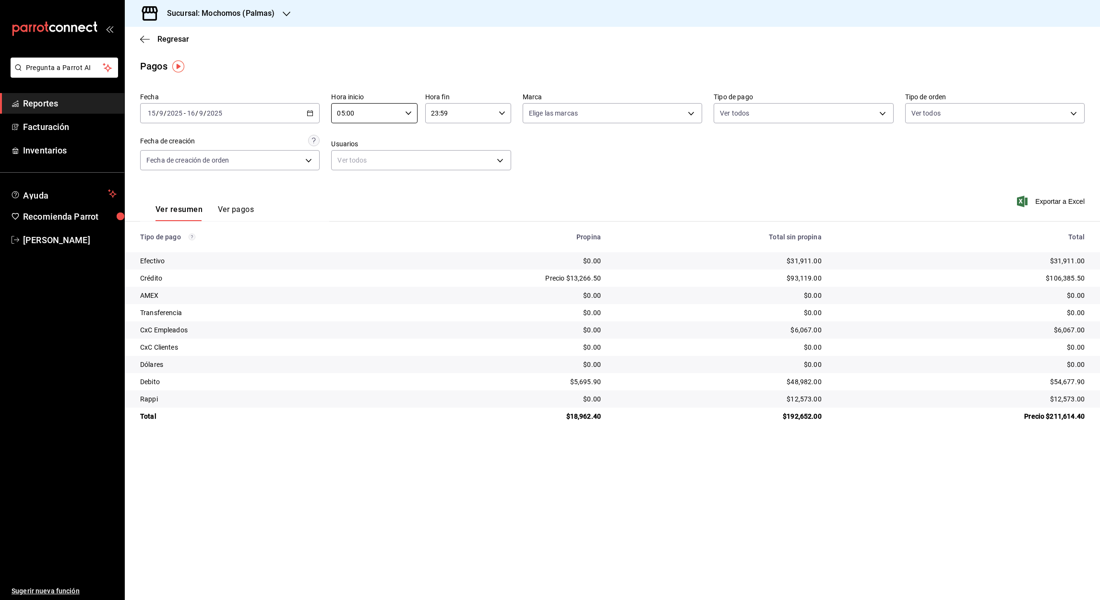
click at [434, 115] on input "23:59" at bounding box center [460, 113] width 70 height 19
click at [448, 188] on span "05" at bounding box center [447, 189] width 28 height 8
click at [443, 116] on div at bounding box center [550, 300] width 1100 height 600
click at [443, 116] on input "05:59" at bounding box center [460, 113] width 70 height 19
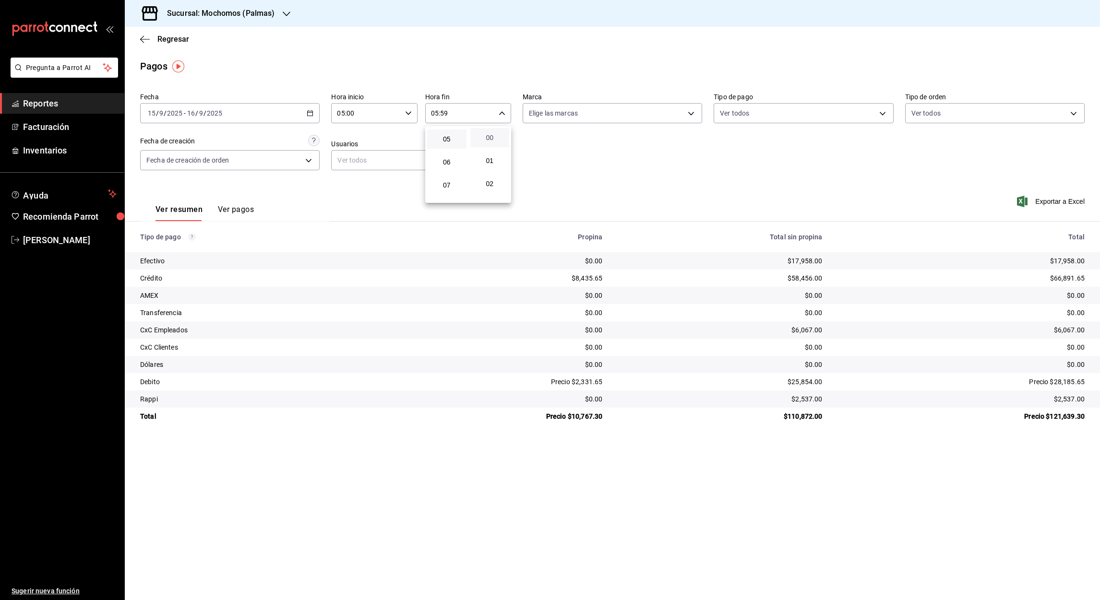
click at [488, 140] on span "00" at bounding box center [490, 138] width 28 height 8
type input "05:00"
click at [747, 164] on div at bounding box center [550, 300] width 1100 height 600
click at [309, 115] on icon "button" at bounding box center [310, 113] width 7 height 7
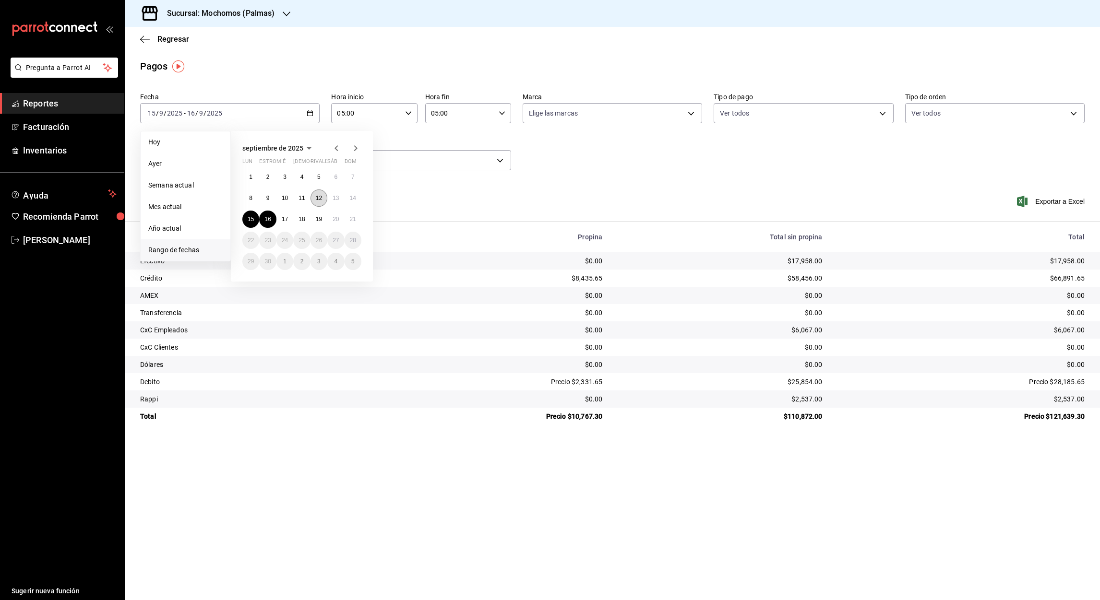
click at [319, 200] on abbr "12" at bounding box center [319, 198] width 6 height 7
click at [335, 202] on button "13" at bounding box center [335, 198] width 17 height 17
type input "00:00"
type input "23:59"
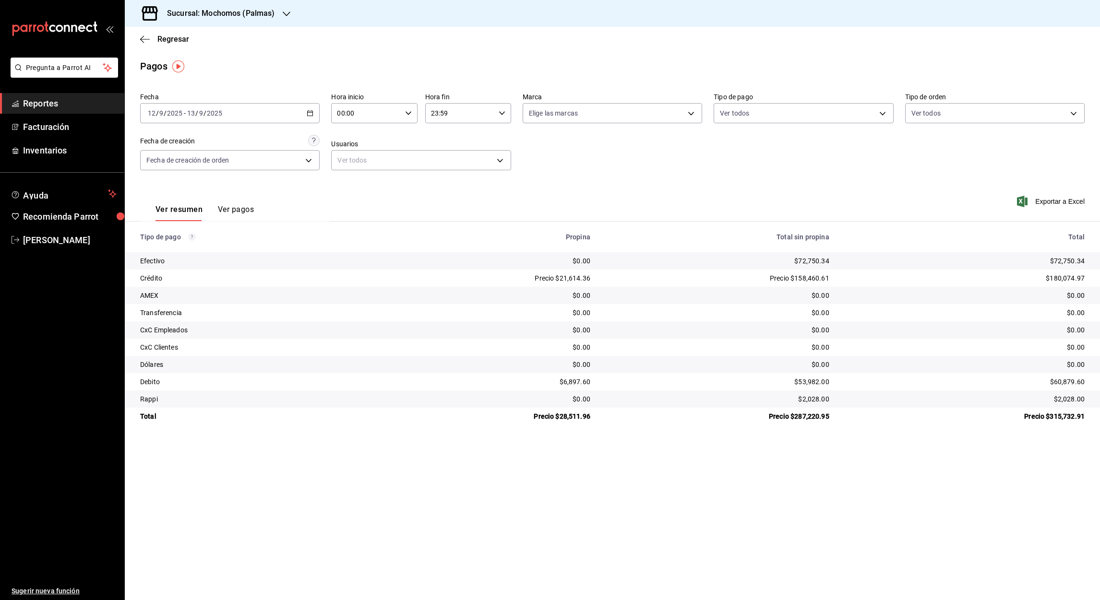
click at [339, 118] on input "00:00" at bounding box center [366, 113] width 70 height 19
click at [313, 112] on div at bounding box center [550, 300] width 1100 height 600
click at [307, 114] on \(Stroke\) "button" at bounding box center [310, 113] width 6 height 5
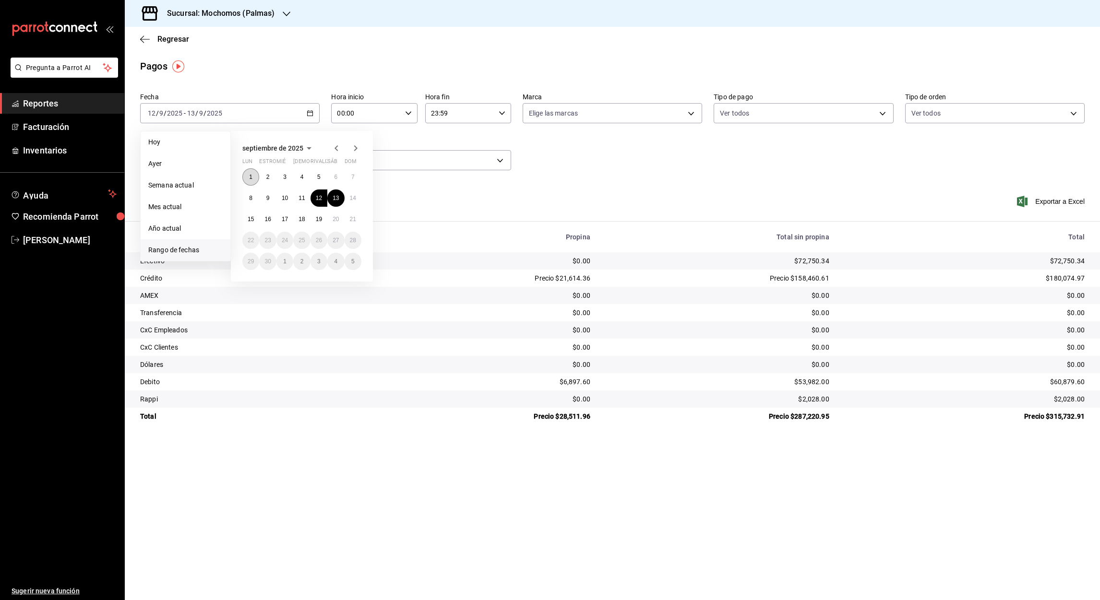
click at [247, 181] on button "1" at bounding box center [250, 176] width 17 height 17
click at [340, 112] on input "00:00" at bounding box center [366, 113] width 70 height 19
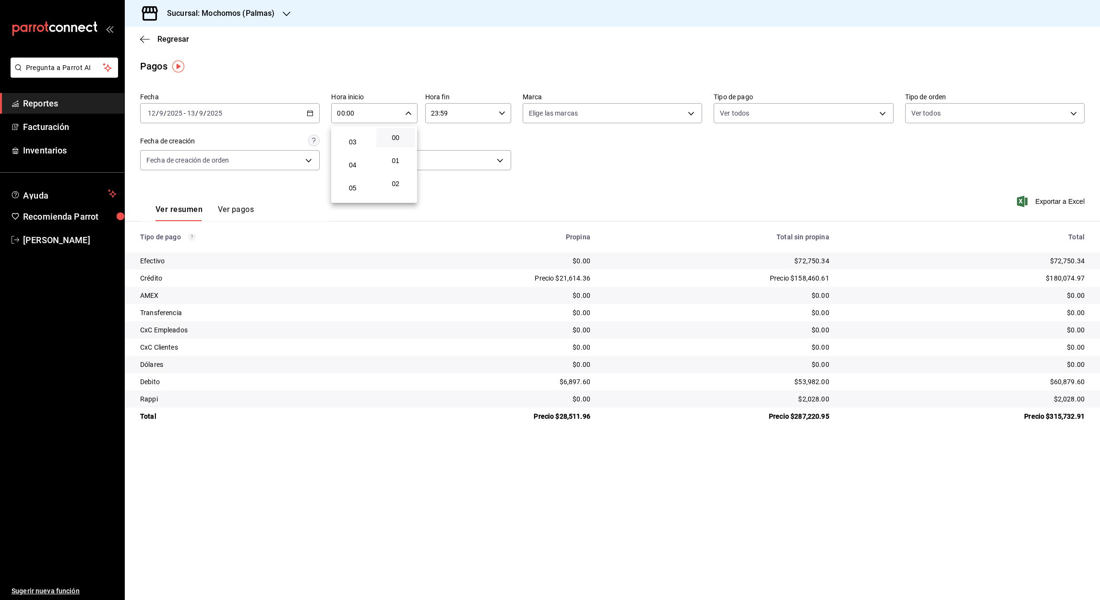
scroll to position [72, 0]
click at [356, 178] on span "05" at bounding box center [353, 181] width 28 height 8
type input "05:00"
click at [434, 111] on div at bounding box center [550, 300] width 1100 height 600
click at [434, 111] on input "23:59" at bounding box center [460, 113] width 70 height 19
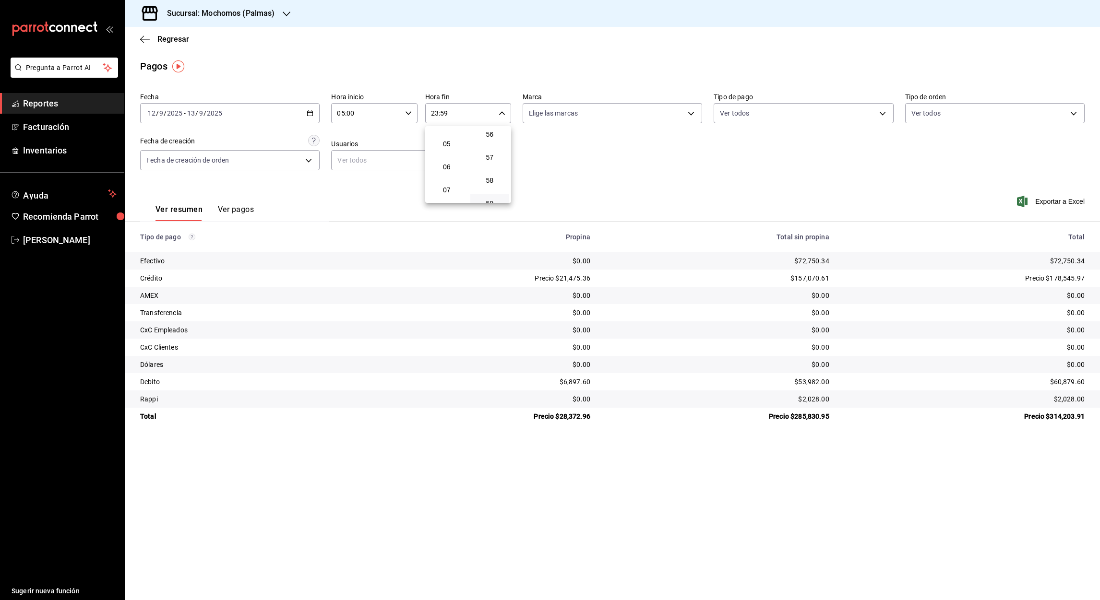
scroll to position [110, 0]
click at [445, 146] on button "05" at bounding box center [446, 142] width 39 height 19
click at [444, 113] on div at bounding box center [550, 300] width 1100 height 600
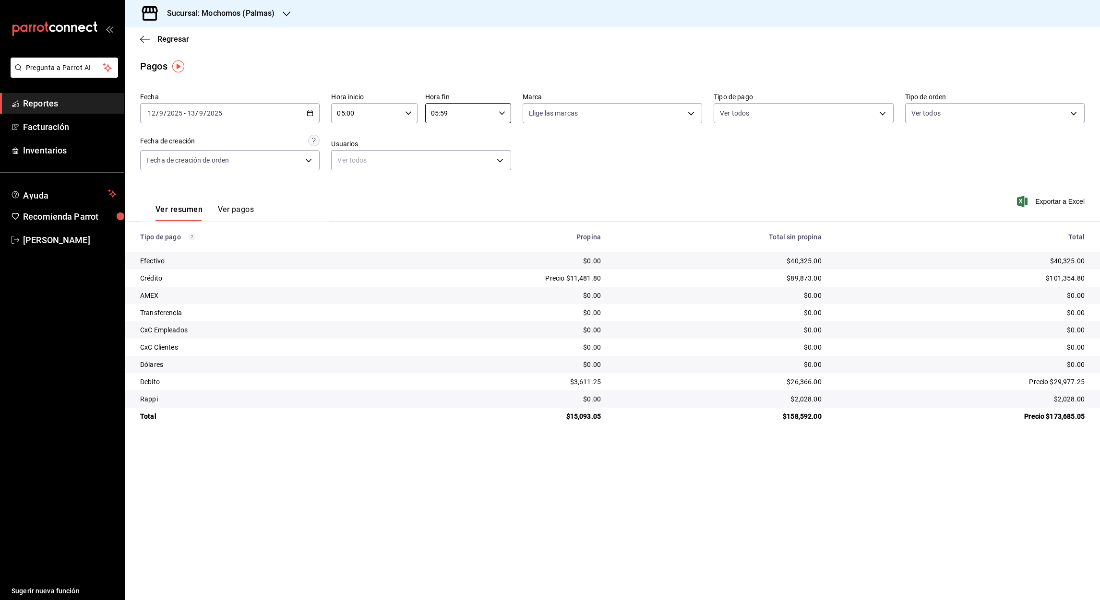
click at [444, 113] on input "05:59" at bounding box center [460, 113] width 70 height 19
click at [489, 141] on span "00" at bounding box center [490, 138] width 28 height 8
type input "05:00"
click at [310, 115] on div at bounding box center [550, 300] width 1100 height 600
click at [310, 115] on icon "button" at bounding box center [310, 113] width 7 height 7
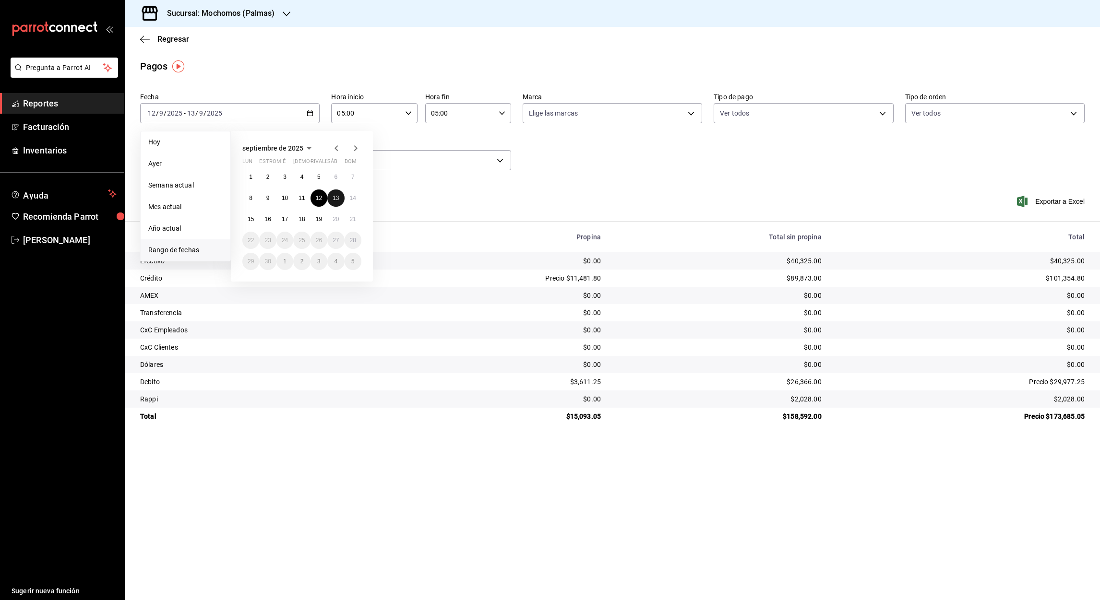
click at [332, 202] on button "13" at bounding box center [335, 198] width 17 height 17
click at [356, 196] on button "14" at bounding box center [352, 198] width 17 height 17
type input "00:00"
type input "23:59"
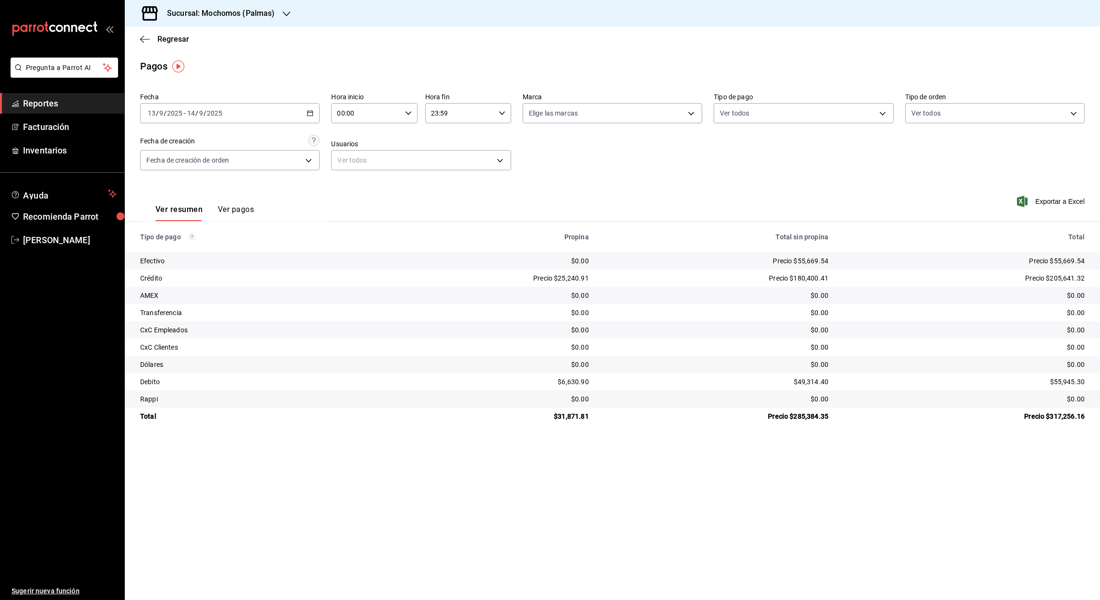
click at [341, 112] on input "00:00" at bounding box center [366, 113] width 70 height 19
click at [348, 167] on span "05" at bounding box center [353, 168] width 28 height 8
type input "05:00"
click at [436, 112] on div at bounding box center [550, 300] width 1100 height 600
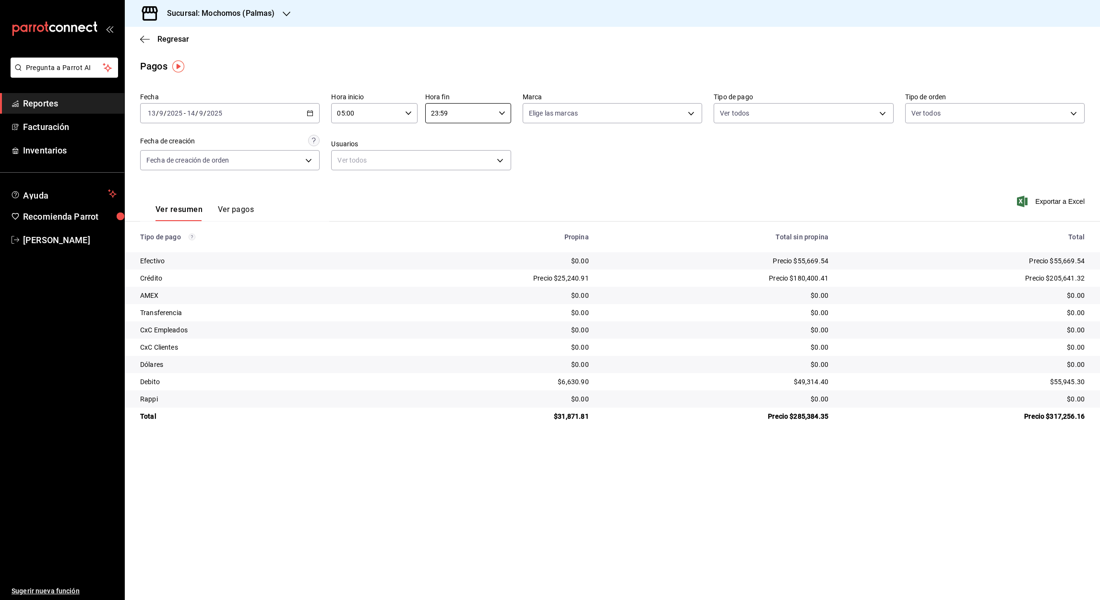
click at [433, 112] on input "23:59" at bounding box center [460, 113] width 70 height 19
click at [445, 171] on button "05" at bounding box center [446, 166] width 39 height 19
click at [444, 113] on div at bounding box center [550, 300] width 1100 height 600
click at [444, 113] on input "05:59" at bounding box center [460, 113] width 70 height 19
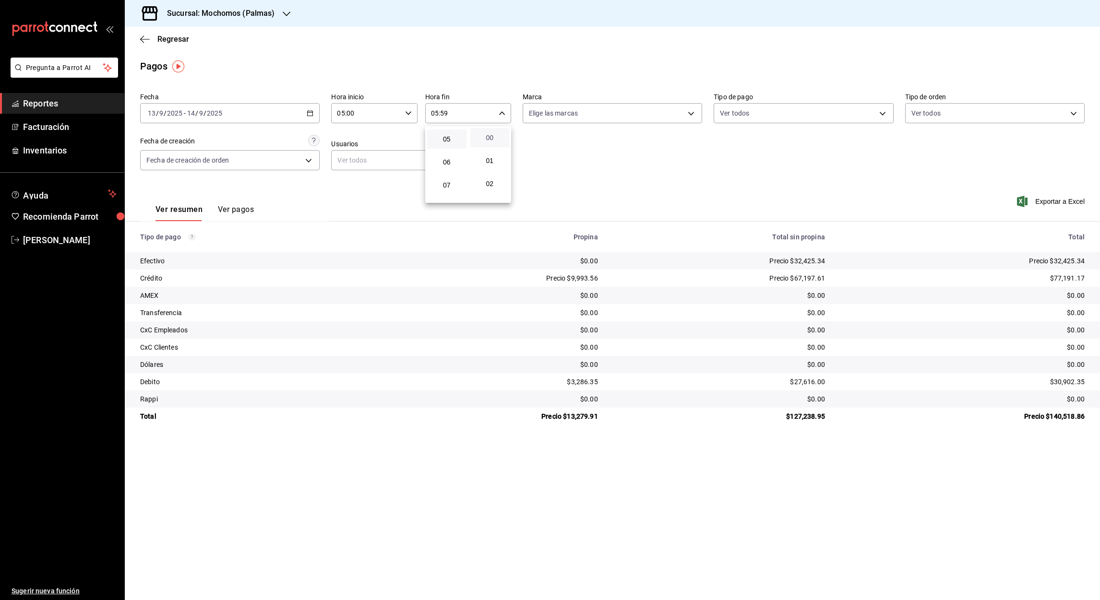
click at [490, 136] on span "00" at bounding box center [490, 138] width 28 height 8
type input "05:00"
click at [312, 114] on div at bounding box center [550, 300] width 1100 height 600
click at [307, 113] on \(Stroke\) "button" at bounding box center [310, 113] width 6 height 5
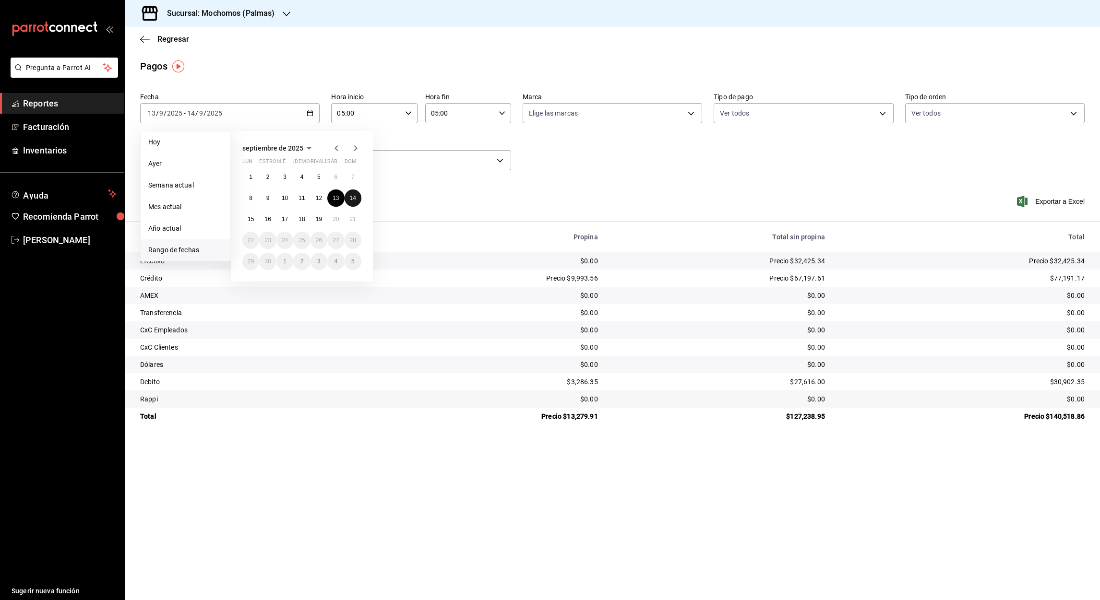
click at [352, 203] on button "14" at bounding box center [352, 198] width 17 height 17
click at [255, 224] on button "15" at bounding box center [250, 219] width 17 height 17
type input "00:00"
type input "23:59"
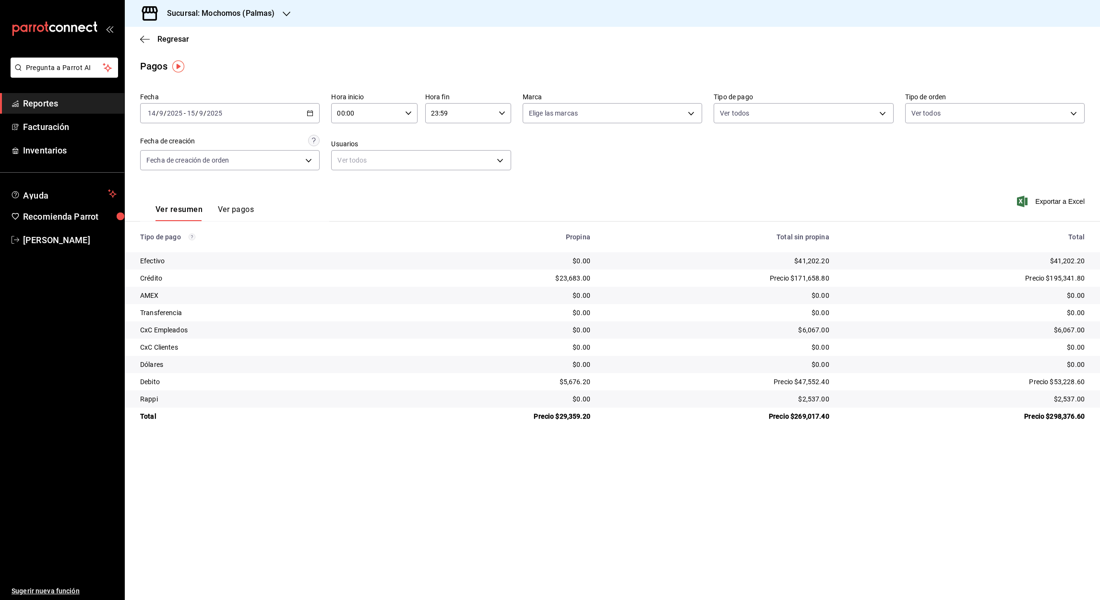
click at [342, 109] on input "00:00" at bounding box center [366, 113] width 70 height 19
click at [355, 186] on button "05" at bounding box center [352, 191] width 39 height 19
type input "05:00"
click at [437, 110] on div at bounding box center [550, 300] width 1100 height 600
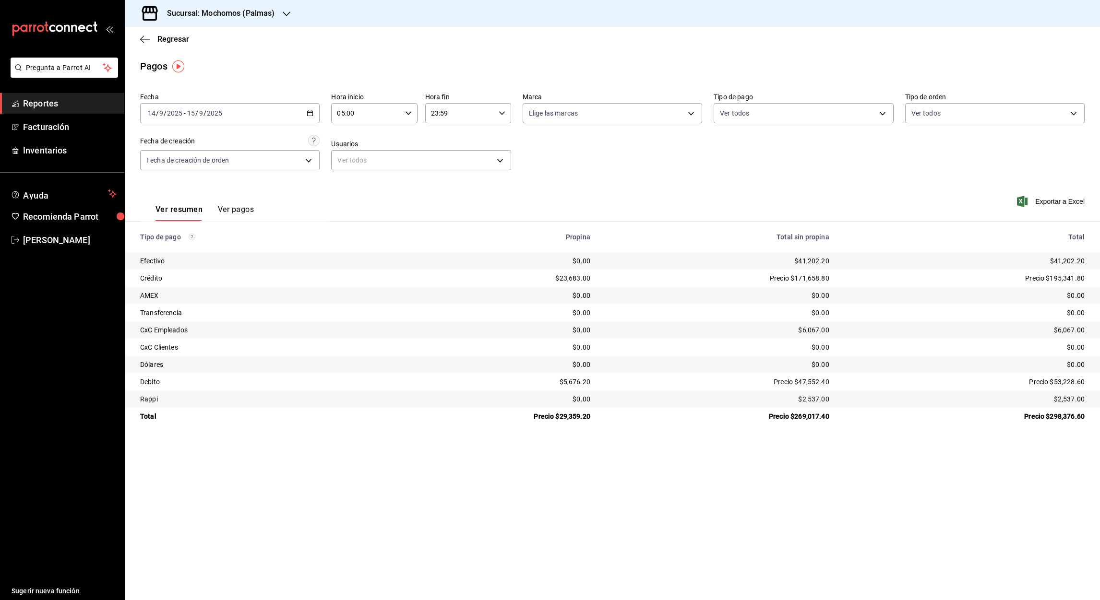
click at [436, 113] on input "23:59" at bounding box center [460, 113] width 70 height 19
click at [450, 159] on span "06" at bounding box center [447, 160] width 28 height 8
click at [448, 136] on span "05" at bounding box center [447, 137] width 28 height 8
click at [445, 115] on div at bounding box center [550, 300] width 1100 height 600
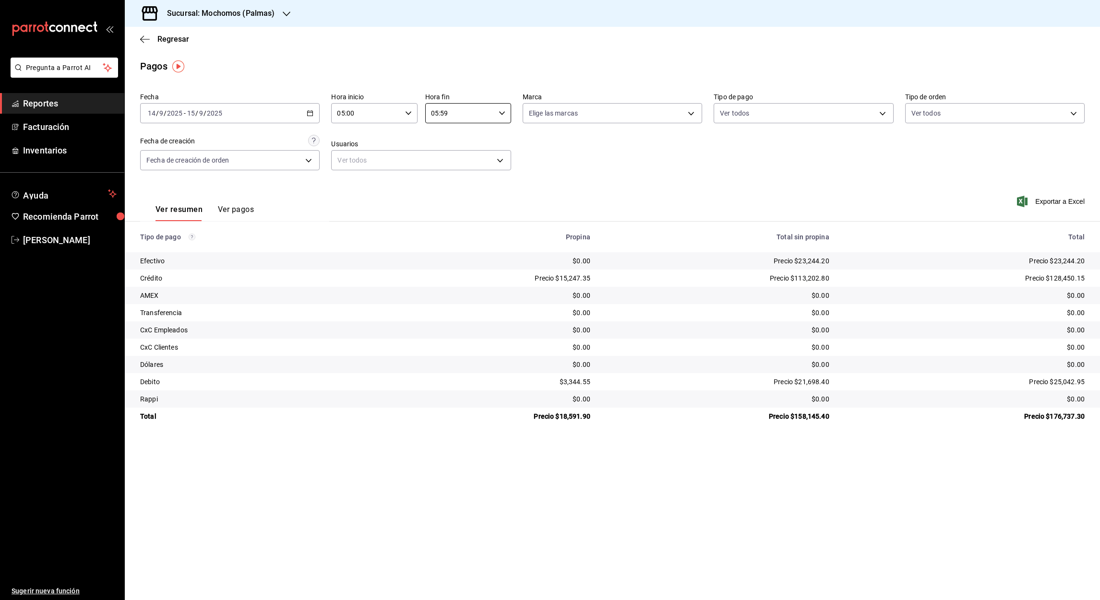
click at [445, 115] on input "05:59" at bounding box center [460, 113] width 70 height 19
click at [487, 139] on span "00" at bounding box center [490, 138] width 28 height 8
type input "05:00"
click at [139, 42] on div at bounding box center [550, 300] width 1100 height 600
click at [141, 42] on icon "button" at bounding box center [145, 39] width 10 height 9
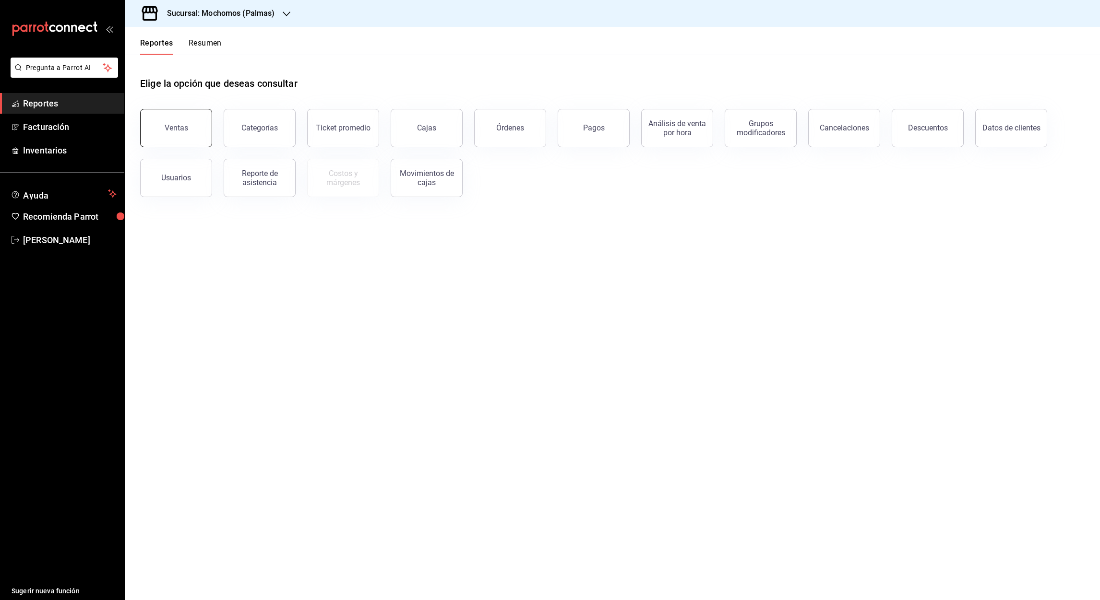
click at [171, 140] on button "Ventas" at bounding box center [176, 128] width 72 height 38
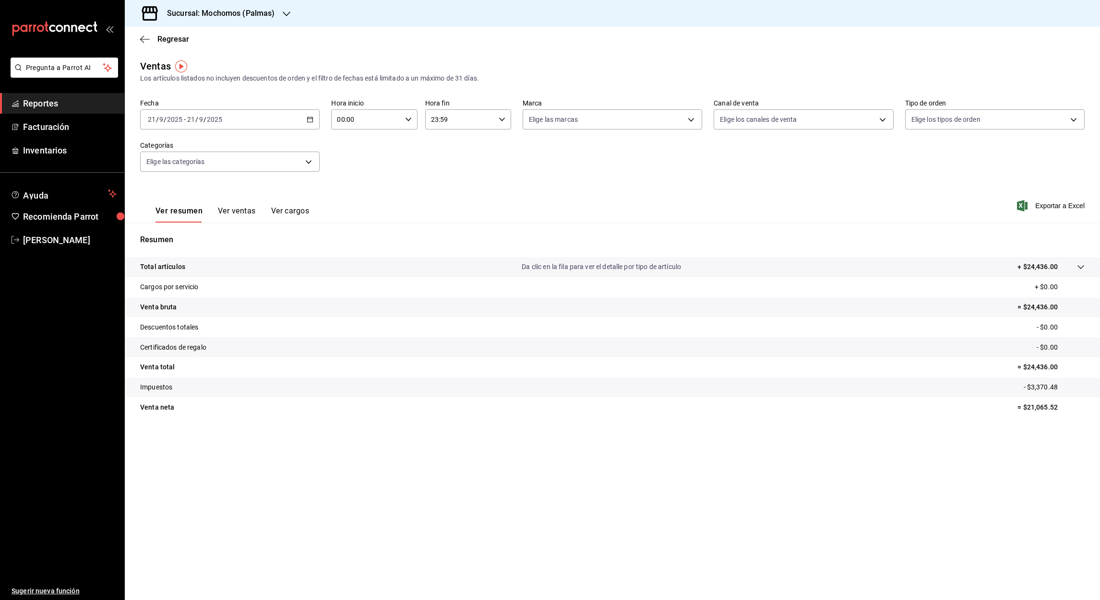
click at [310, 120] on icon "button" at bounding box center [310, 119] width 7 height 7
click at [184, 227] on li "Rango de fechas" at bounding box center [186, 235] width 90 height 22
click at [254, 225] on abbr "15" at bounding box center [251, 225] width 6 height 7
click at [266, 227] on abbr "16" at bounding box center [267, 225] width 6 height 7
click at [342, 120] on input "00:00" at bounding box center [366, 119] width 70 height 19
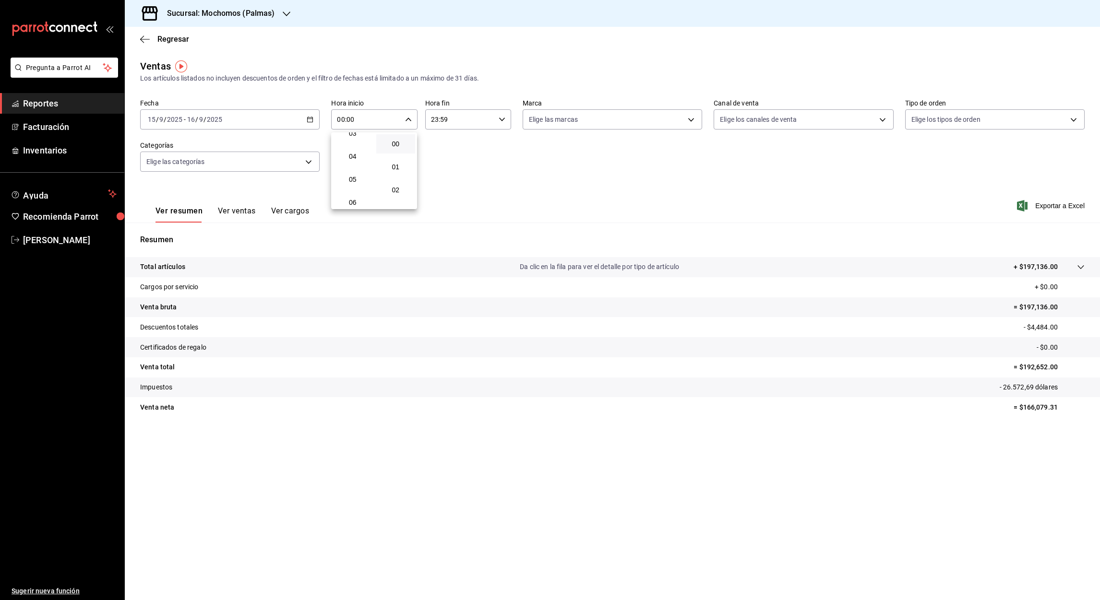
scroll to position [80, 0]
click at [355, 179] on span "05" at bounding box center [353, 179] width 28 height 8
type input "05:00"
click at [437, 123] on div at bounding box center [550, 300] width 1100 height 600
click at [436, 122] on input "23:59" at bounding box center [460, 119] width 70 height 19
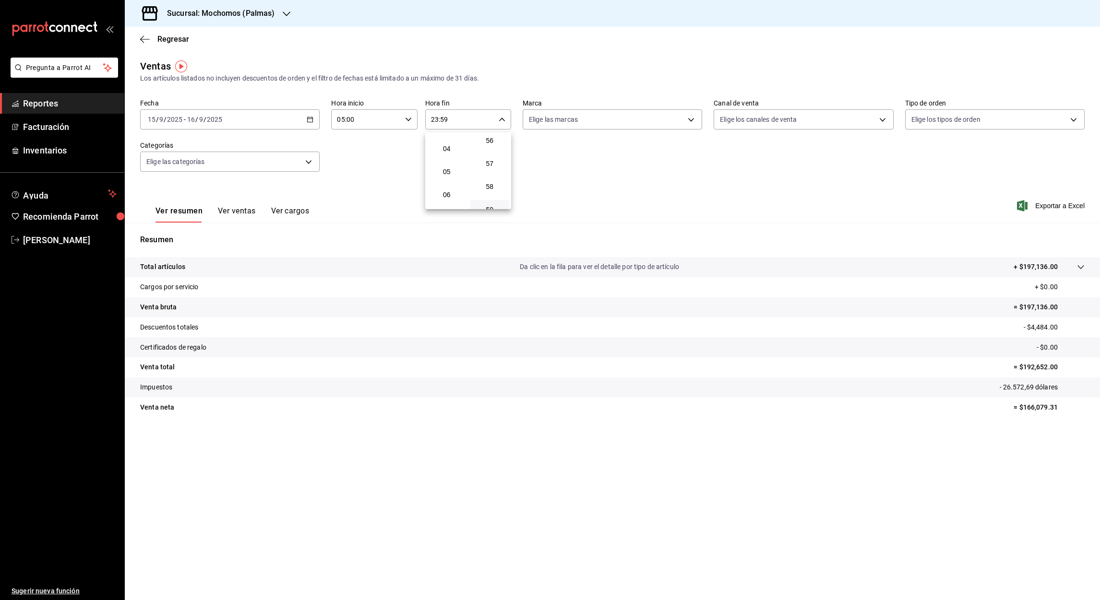
scroll to position [76, 0]
click at [446, 179] on span "05" at bounding box center [447, 183] width 28 height 8
click at [442, 119] on div at bounding box center [550, 300] width 1100 height 600
click at [442, 119] on input "05:59" at bounding box center [460, 119] width 70 height 19
click at [488, 144] on span "00" at bounding box center [490, 144] width 28 height 8
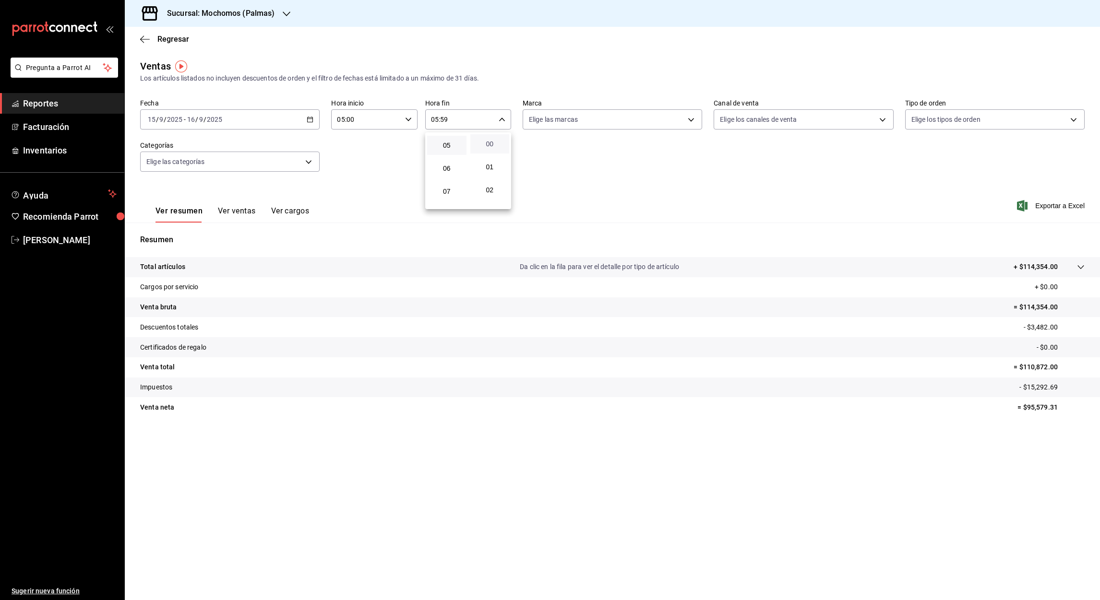
type input "05:00"
click at [312, 118] on div at bounding box center [550, 300] width 1100 height 600
click at [312, 118] on icon "button" at bounding box center [310, 119] width 7 height 7
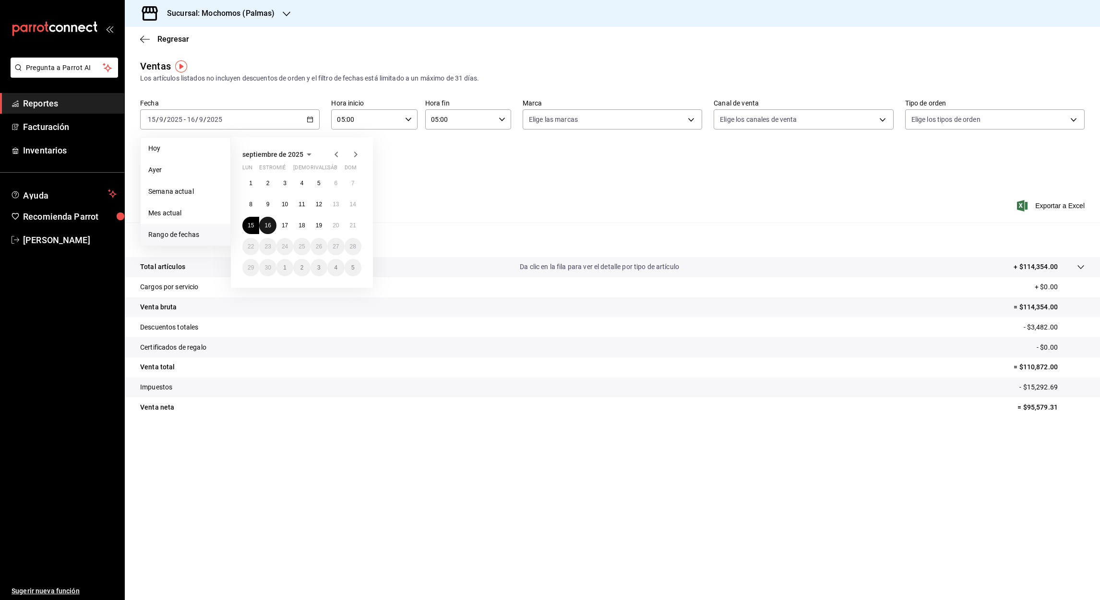
click at [271, 226] on button "16" at bounding box center [267, 225] width 17 height 17
click at [283, 227] on abbr "17" at bounding box center [285, 225] width 6 height 7
click at [311, 115] on div "[DATE] [DATE] - [DATE] [DATE]" at bounding box center [229, 119] width 179 height 20
click at [283, 226] on abbr "17" at bounding box center [285, 225] width 6 height 7
click at [303, 227] on abbr "18" at bounding box center [301, 225] width 6 height 7
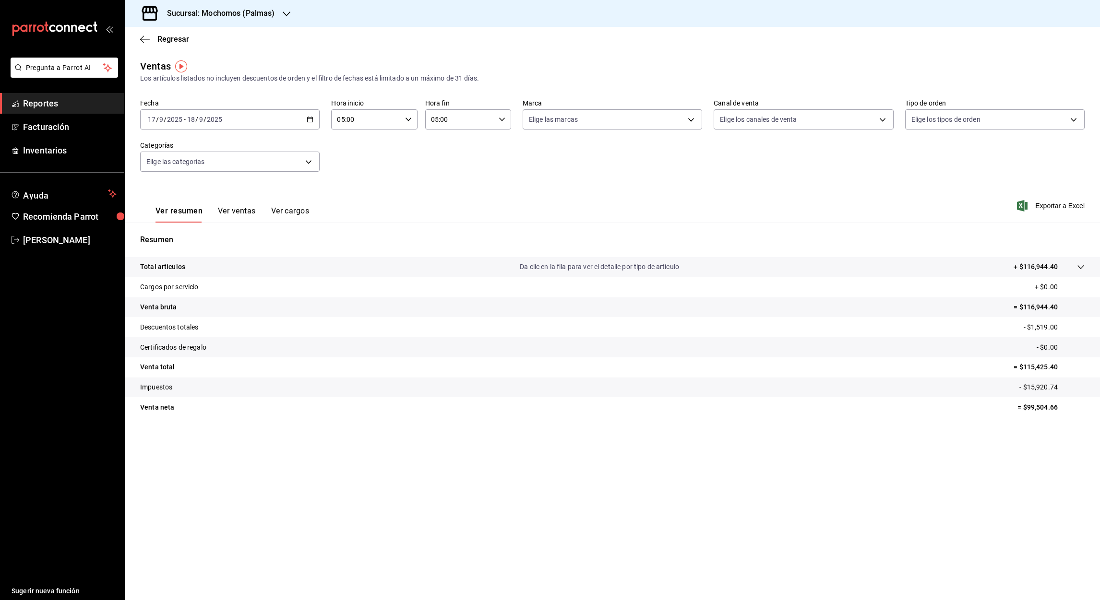
click at [310, 120] on icon "button" at bounding box center [310, 119] width 7 height 7
click at [303, 227] on abbr "18" at bounding box center [301, 225] width 6 height 7
click at [318, 227] on abbr "19" at bounding box center [319, 225] width 6 height 7
click at [284, 11] on icon "button" at bounding box center [287, 14] width 8 height 8
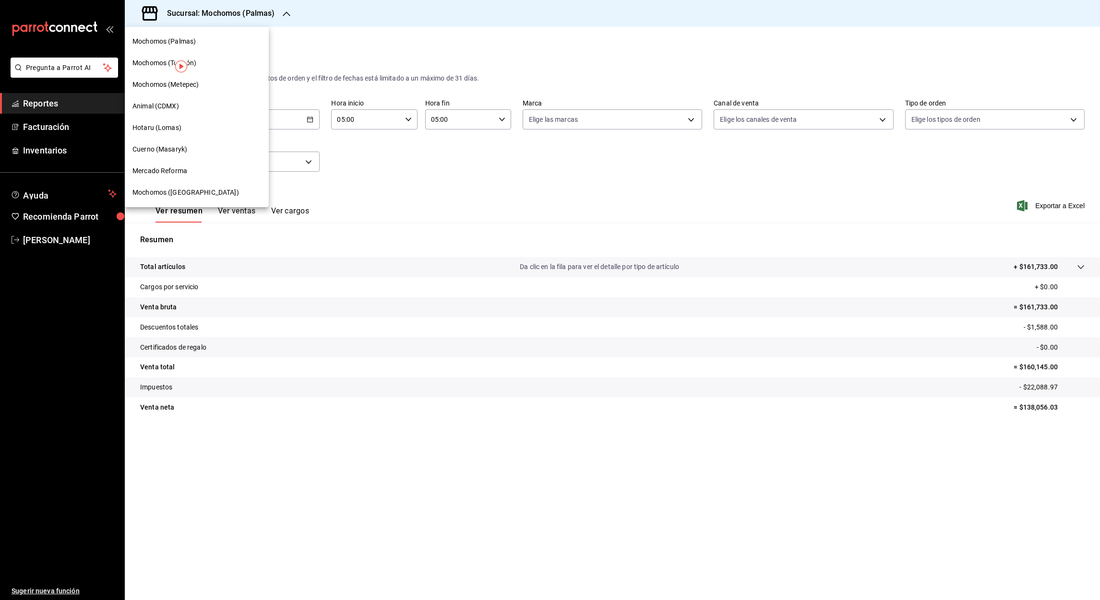
click at [162, 81] on span "Mochomos (Metepec)" at bounding box center [165, 85] width 66 height 10
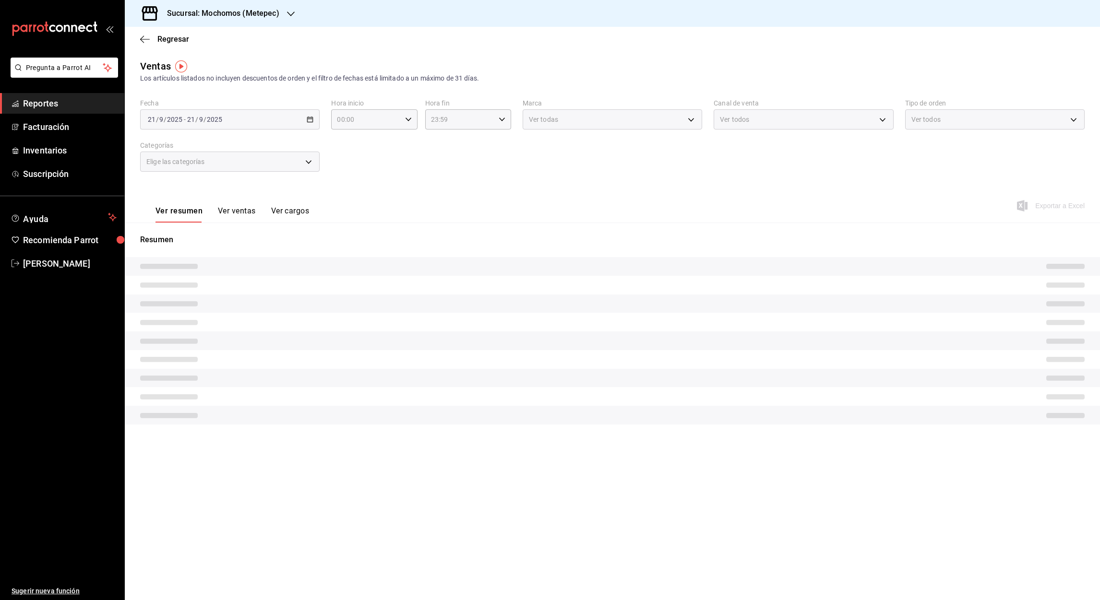
type input "05:00"
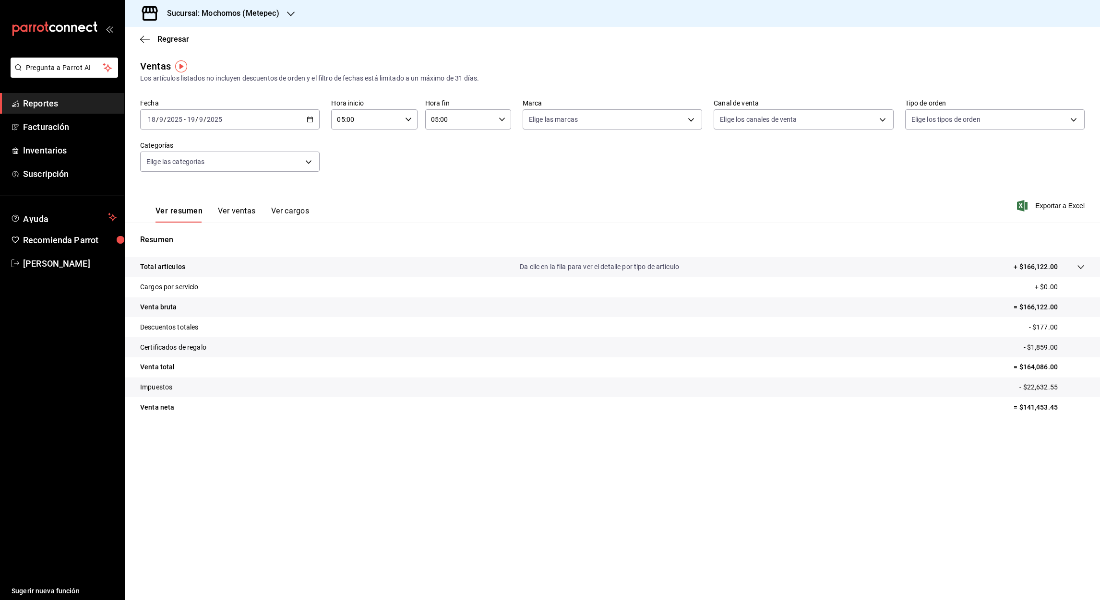
click at [308, 121] on icon "button" at bounding box center [310, 119] width 7 height 7
click at [174, 214] on span "Mes actual" at bounding box center [185, 213] width 74 height 10
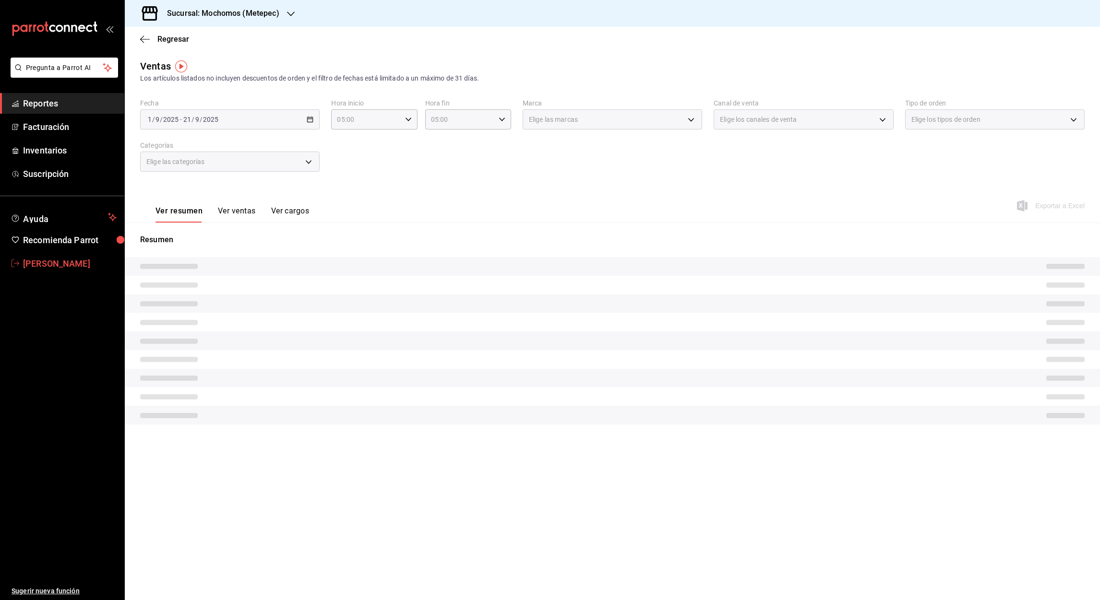
click at [51, 268] on font "[PERSON_NAME]" at bounding box center [56, 264] width 67 height 10
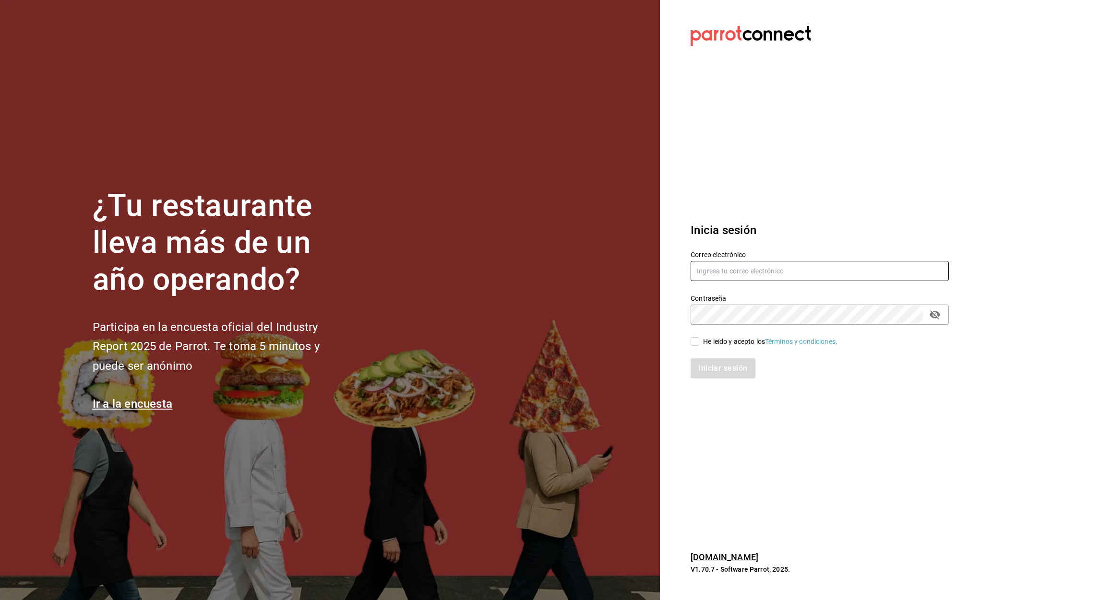
type input "[PERSON_NAME][EMAIL_ADDRESS][PERSON_NAME][DOMAIN_NAME]"
click at [698, 344] on input "He leído y acepto los Términos y condiciones." at bounding box center [694, 341] width 9 height 9
checkbox input "true"
click at [732, 368] on button "Iniciar sesión" at bounding box center [722, 368] width 65 height 20
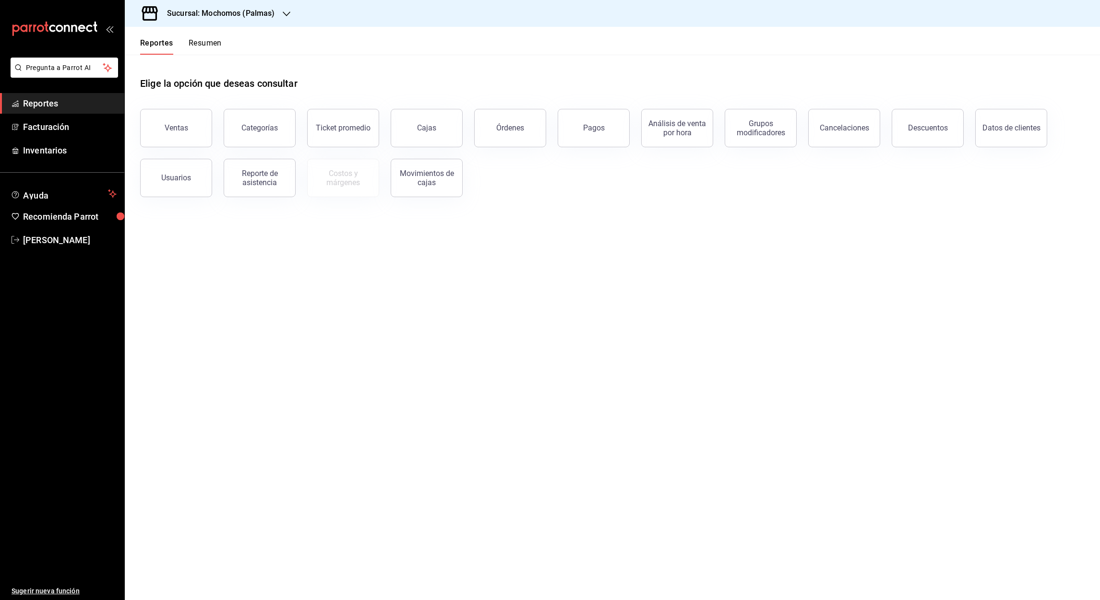
click at [283, 12] on icon "button" at bounding box center [287, 14] width 8 height 8
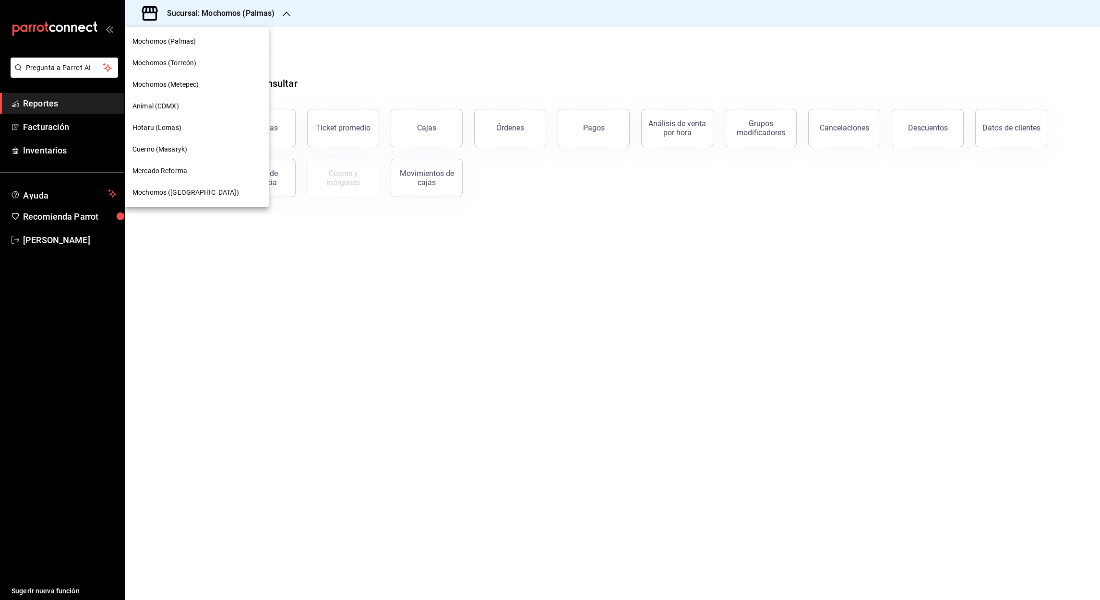
click at [143, 82] on span "Mochomos (Metepec)" at bounding box center [165, 85] width 66 height 10
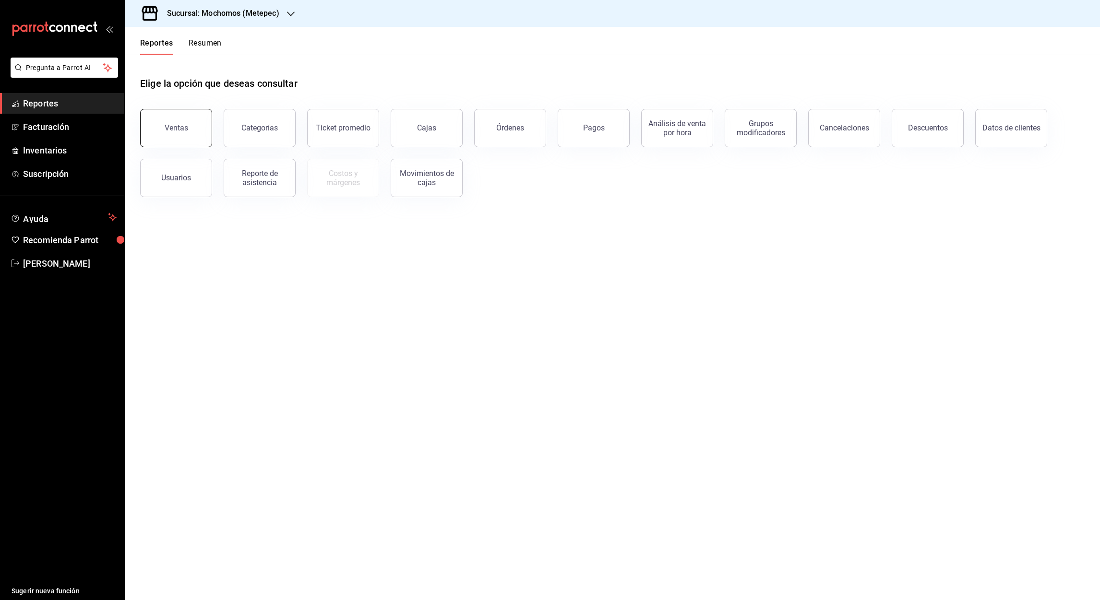
click at [166, 139] on button "Ventas" at bounding box center [176, 128] width 72 height 38
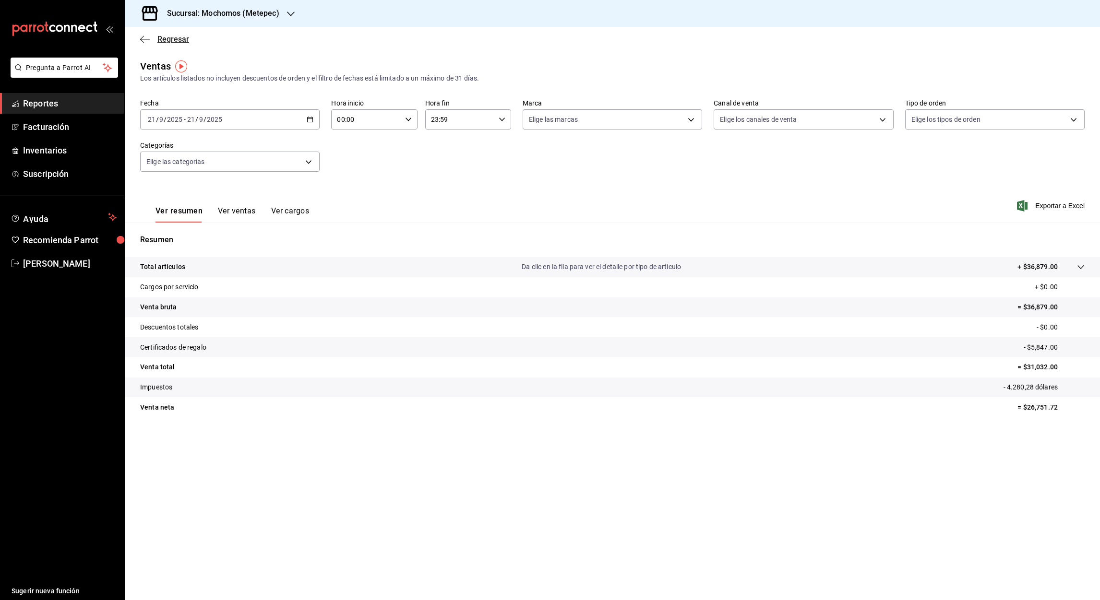
click at [143, 37] on icon "button" at bounding box center [145, 39] width 10 height 9
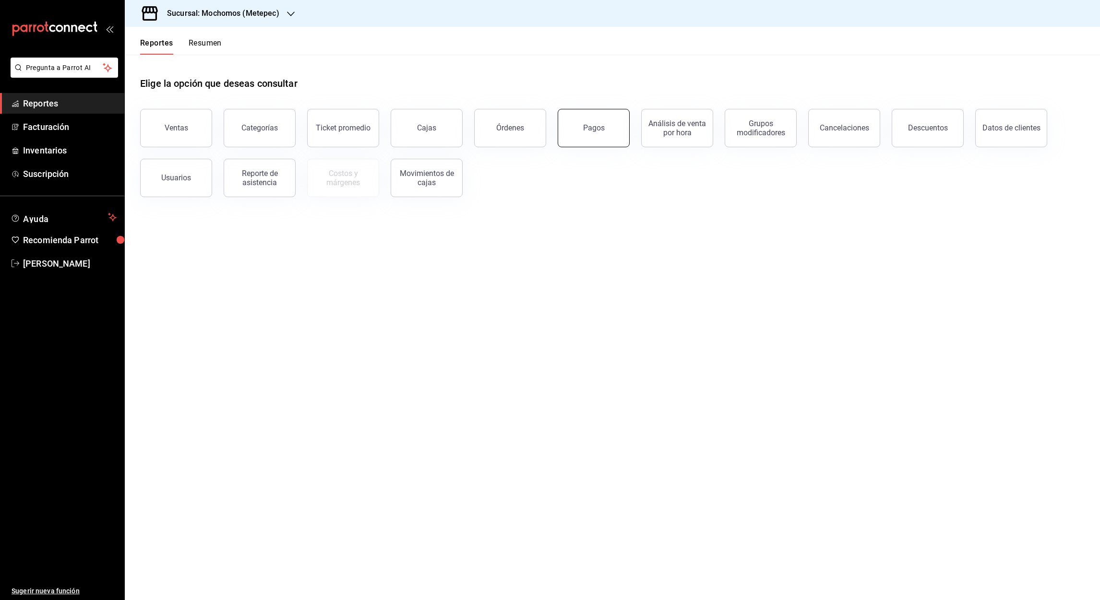
click at [588, 128] on div "Pagos" at bounding box center [594, 127] width 22 height 9
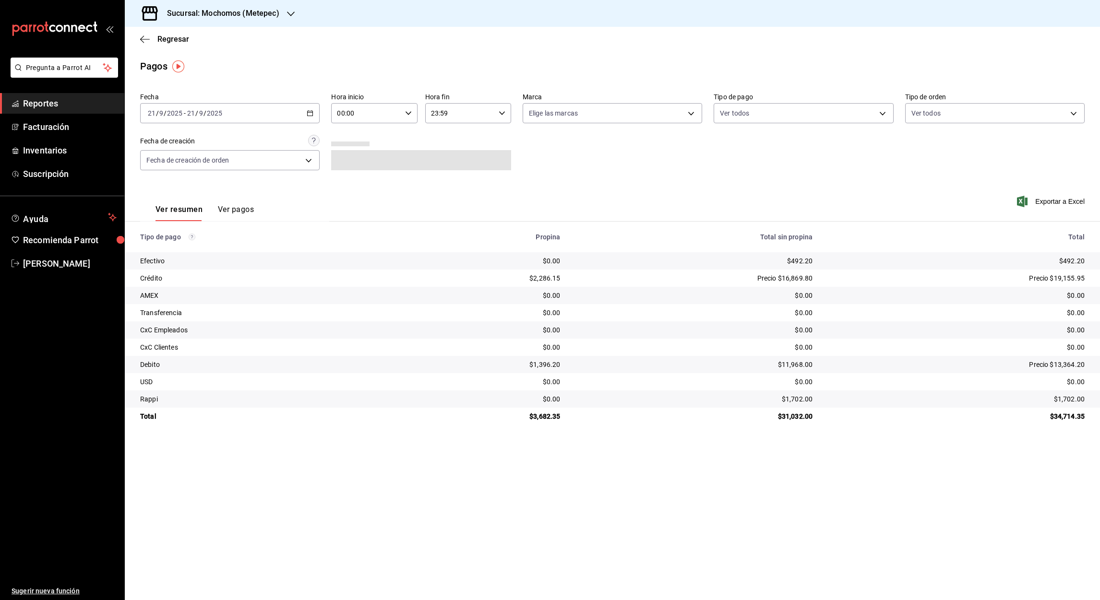
click at [310, 117] on div "2025-09-21 21 / 9 / 2025 - 2025-09-21 21 / 9 / 2025" at bounding box center [229, 113] width 179 height 20
click at [162, 248] on span "Rango de fechas" at bounding box center [185, 250] width 74 height 10
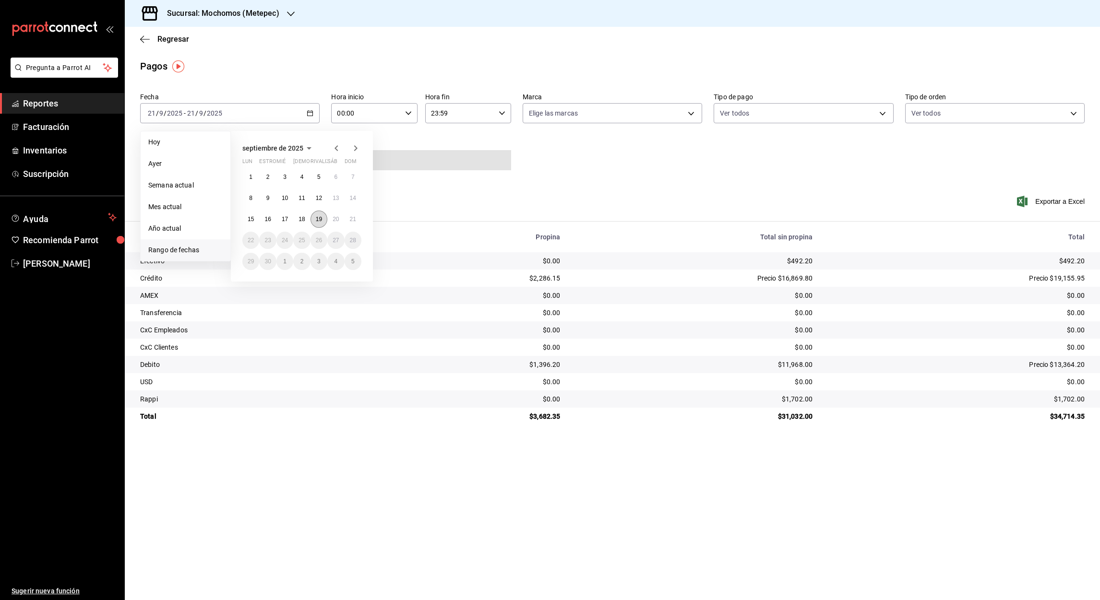
click at [321, 220] on abbr "19" at bounding box center [319, 219] width 6 height 7
click at [338, 223] on button "20" at bounding box center [335, 219] width 17 height 17
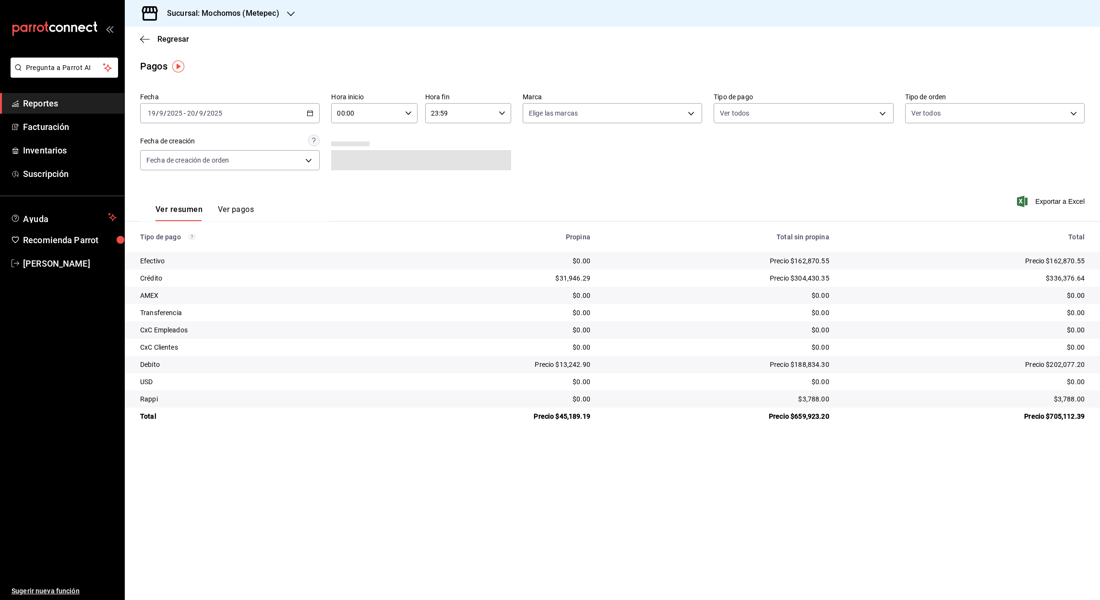
click at [338, 116] on input "00:00" at bounding box center [366, 113] width 70 height 19
click at [353, 169] on span "05" at bounding box center [353, 173] width 28 height 8
type input "05:00"
click at [434, 115] on div at bounding box center [550, 300] width 1100 height 600
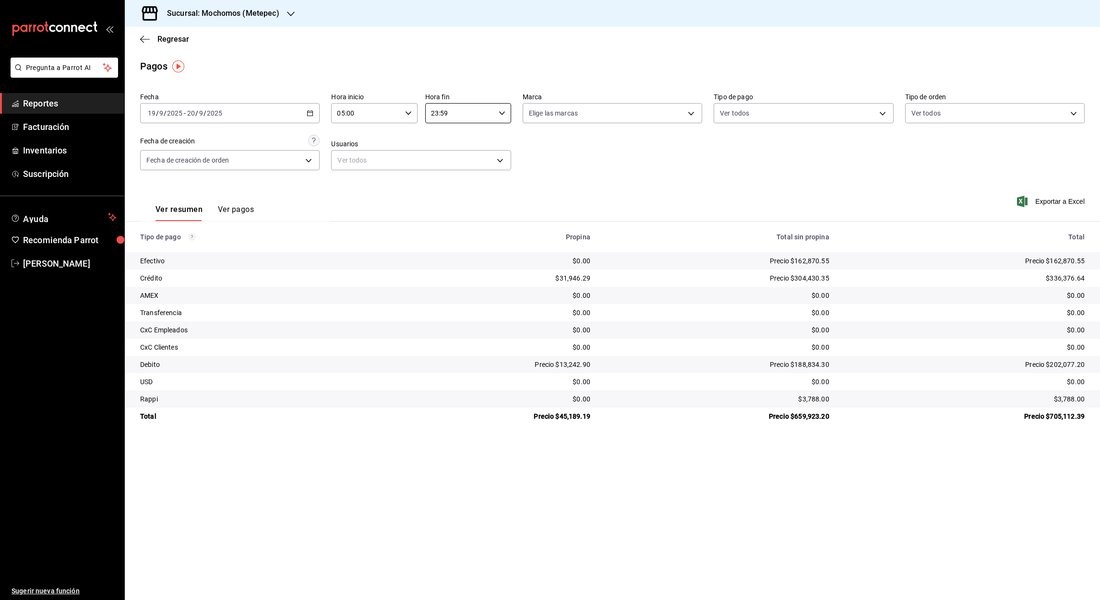
click at [434, 115] on input "23:59" at bounding box center [460, 113] width 70 height 19
click at [448, 165] on span "05" at bounding box center [447, 169] width 28 height 8
click at [443, 114] on div at bounding box center [550, 300] width 1100 height 600
click at [443, 114] on input "05:59" at bounding box center [460, 113] width 70 height 19
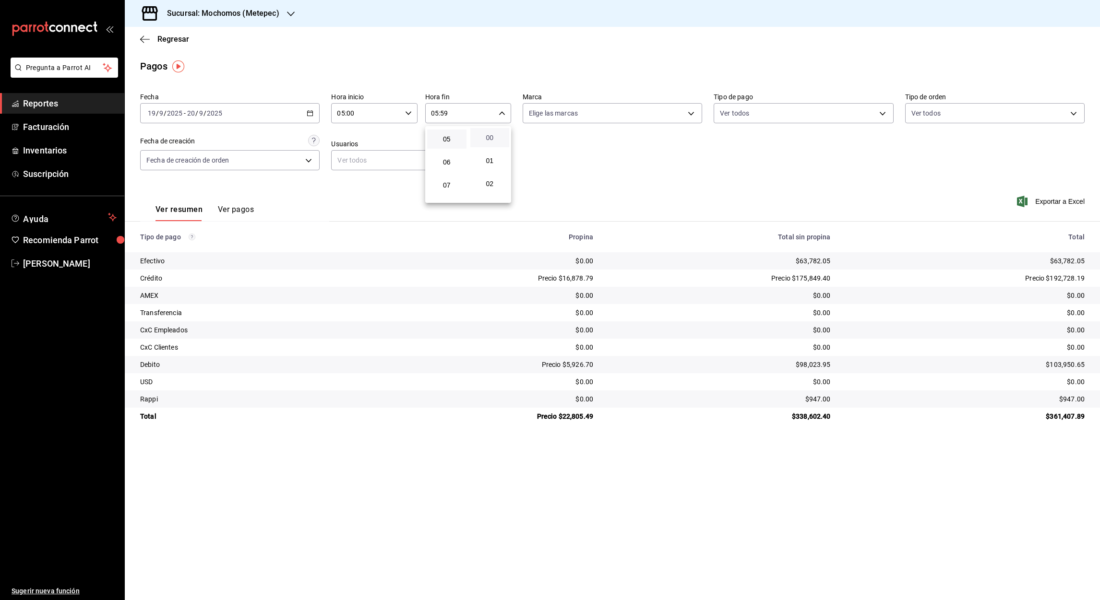
click at [487, 137] on span "00" at bounding box center [490, 138] width 28 height 8
type input "05:00"
click at [309, 116] on div at bounding box center [550, 300] width 1100 height 600
click at [309, 116] on \(Stroke\) "button" at bounding box center [310, 113] width 6 height 5
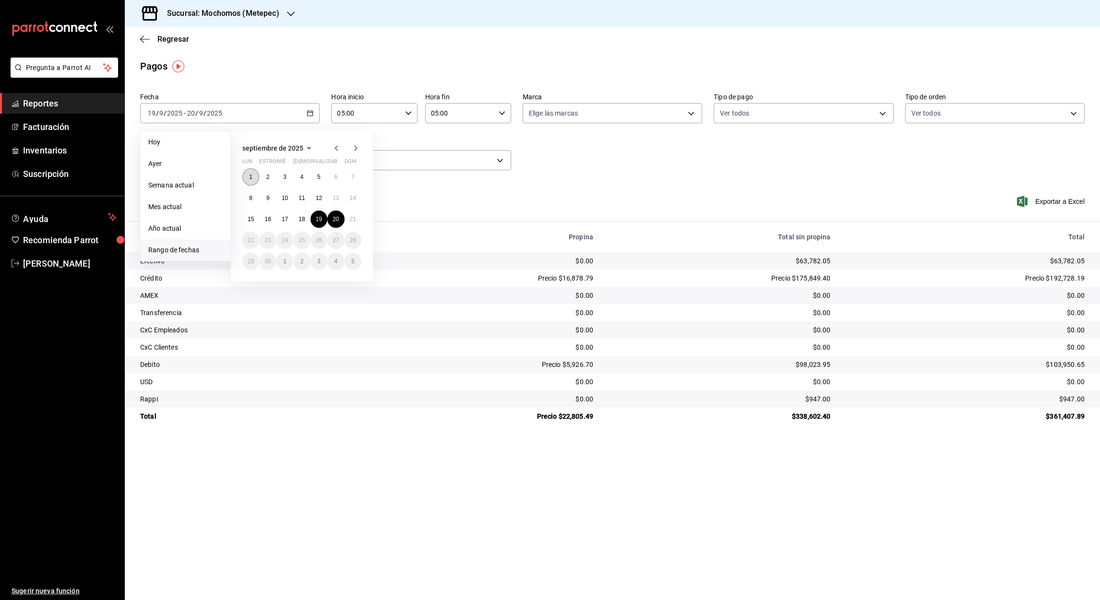
click at [242, 178] on button "1" at bounding box center [250, 176] width 17 height 17
click at [356, 222] on button "21" at bounding box center [352, 219] width 17 height 17
type input "00:00"
type input "23:59"
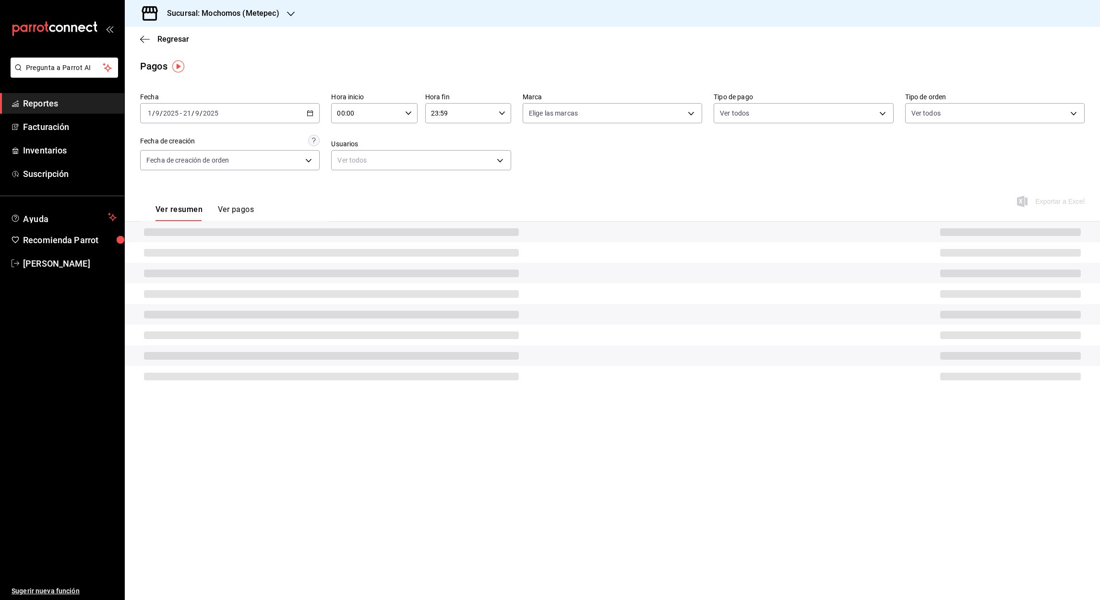
click at [341, 117] on input "00:00" at bounding box center [366, 113] width 70 height 19
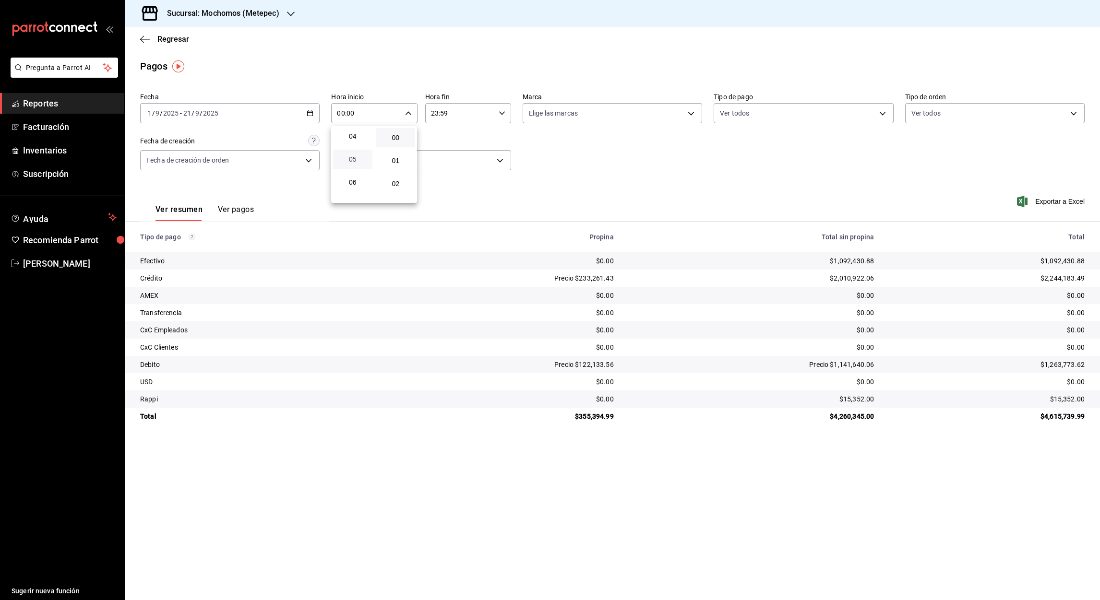
click at [350, 158] on span "05" at bounding box center [353, 159] width 28 height 8
type input "05:00"
click at [432, 113] on div at bounding box center [550, 300] width 1100 height 600
click at [434, 115] on input "23:59" at bounding box center [460, 113] width 70 height 19
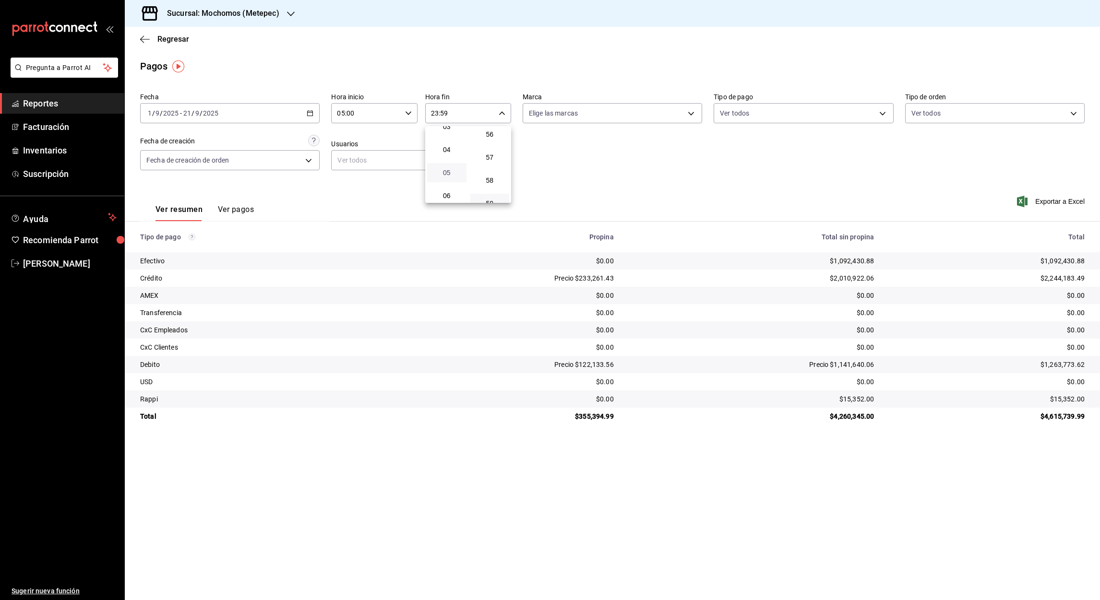
click at [447, 170] on span "05" at bounding box center [447, 173] width 28 height 8
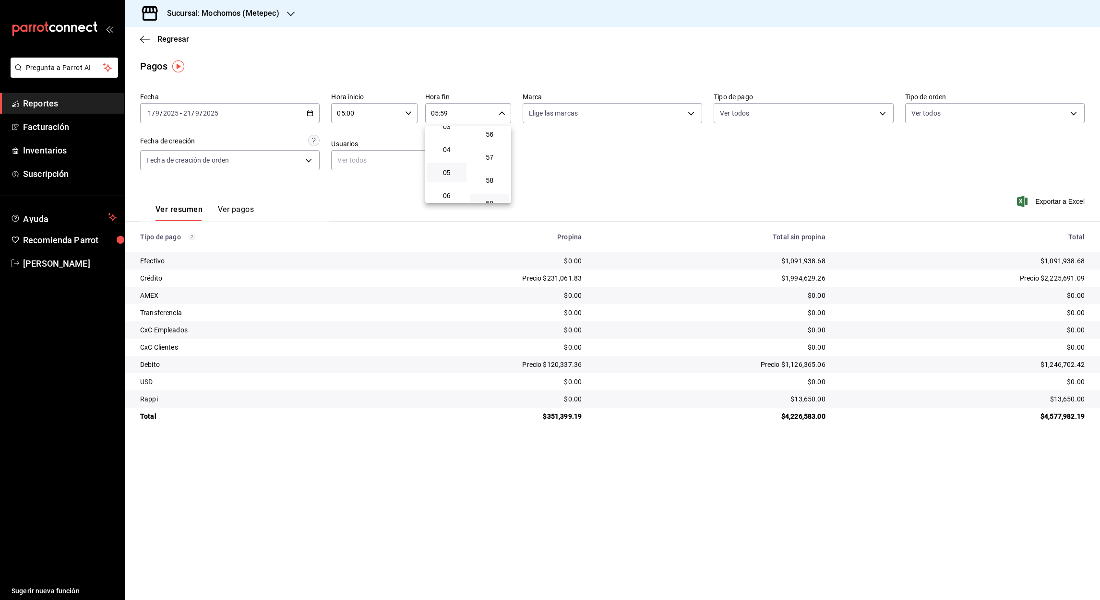
click at [444, 115] on div at bounding box center [550, 300] width 1100 height 600
click at [444, 115] on input "05:59" at bounding box center [460, 113] width 70 height 19
click at [494, 138] on span "00" at bounding box center [490, 135] width 28 height 8
type input "05:00"
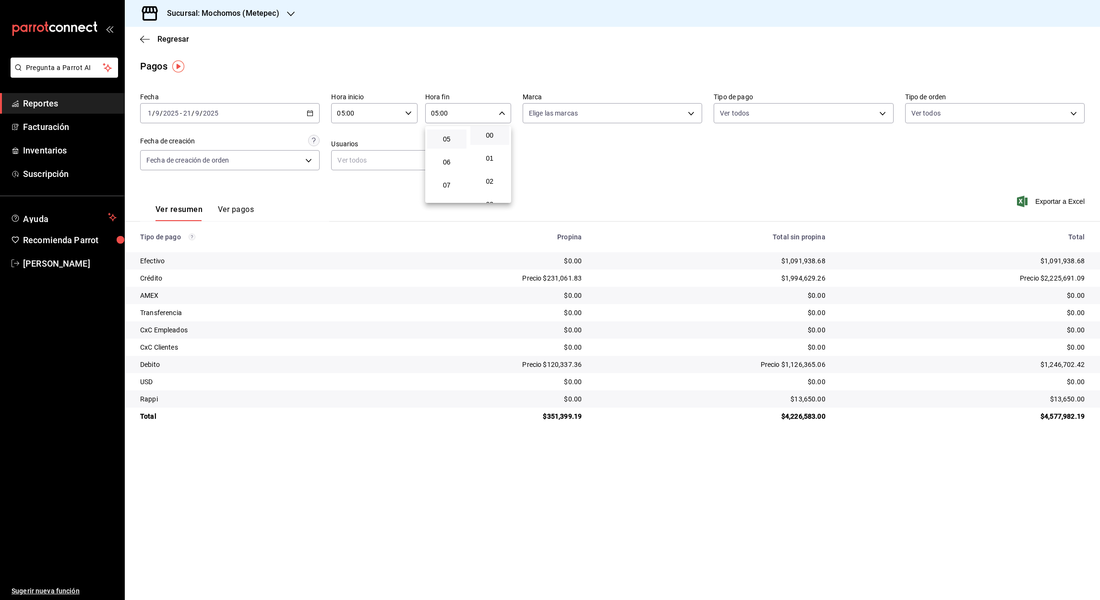
click at [1058, 201] on div at bounding box center [550, 300] width 1100 height 600
click at [1058, 201] on font "Exportar a Excel" at bounding box center [1059, 202] width 49 height 8
click at [146, 39] on icon "button" at bounding box center [145, 39] width 10 height 9
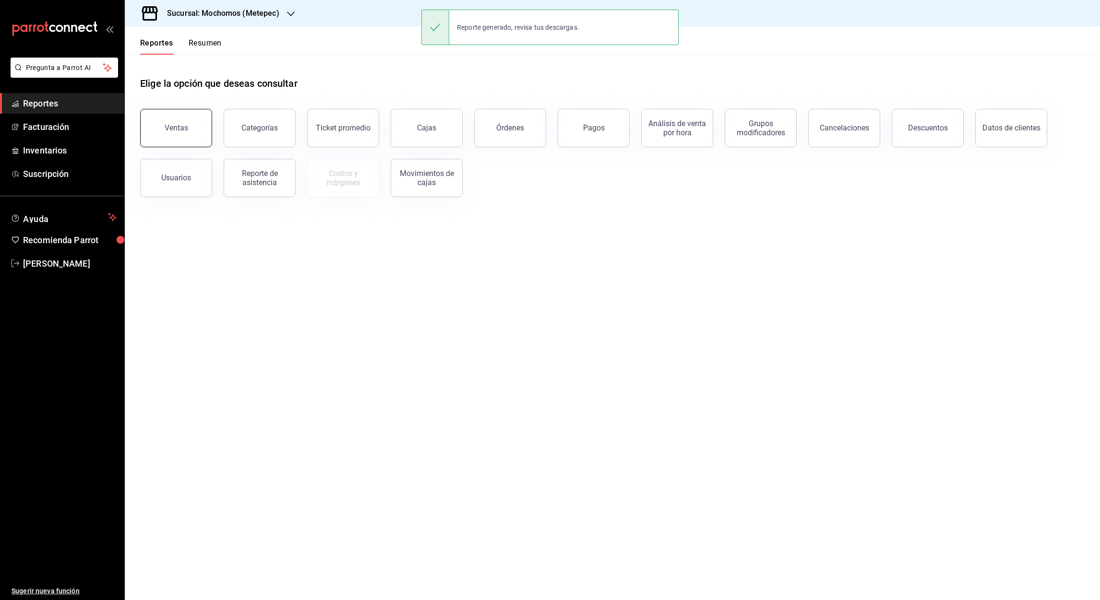
click at [188, 119] on button "Ventas" at bounding box center [176, 128] width 72 height 38
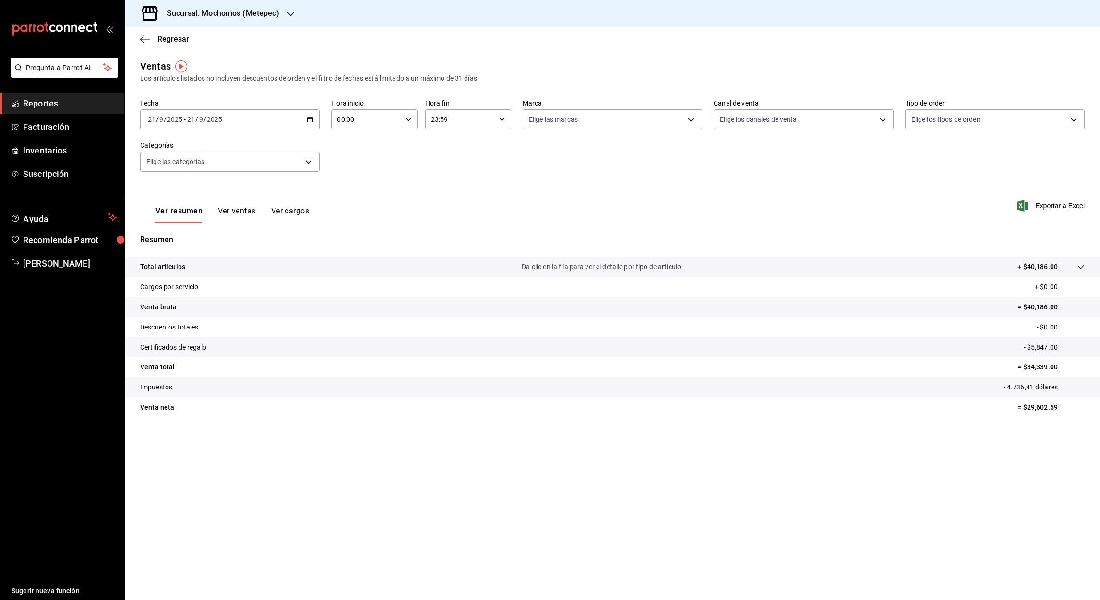
click at [313, 118] on icon "button" at bounding box center [310, 119] width 7 height 7
click at [179, 231] on span "Rango de fechas" at bounding box center [185, 235] width 74 height 10
click at [249, 185] on abbr "1" at bounding box center [250, 183] width 3 height 7
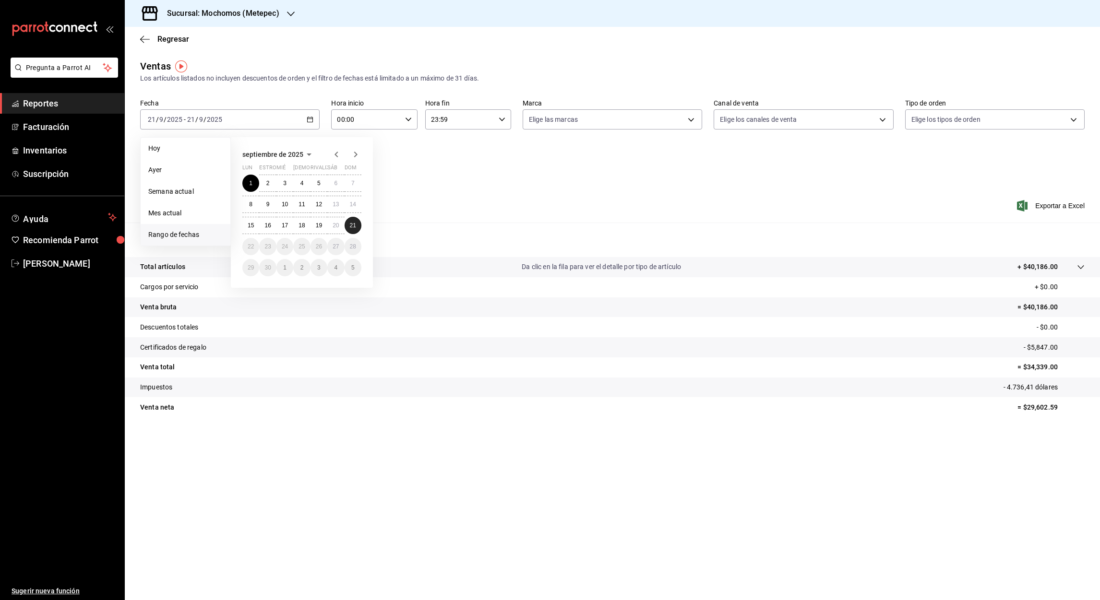
click at [353, 228] on button "21" at bounding box center [352, 225] width 17 height 17
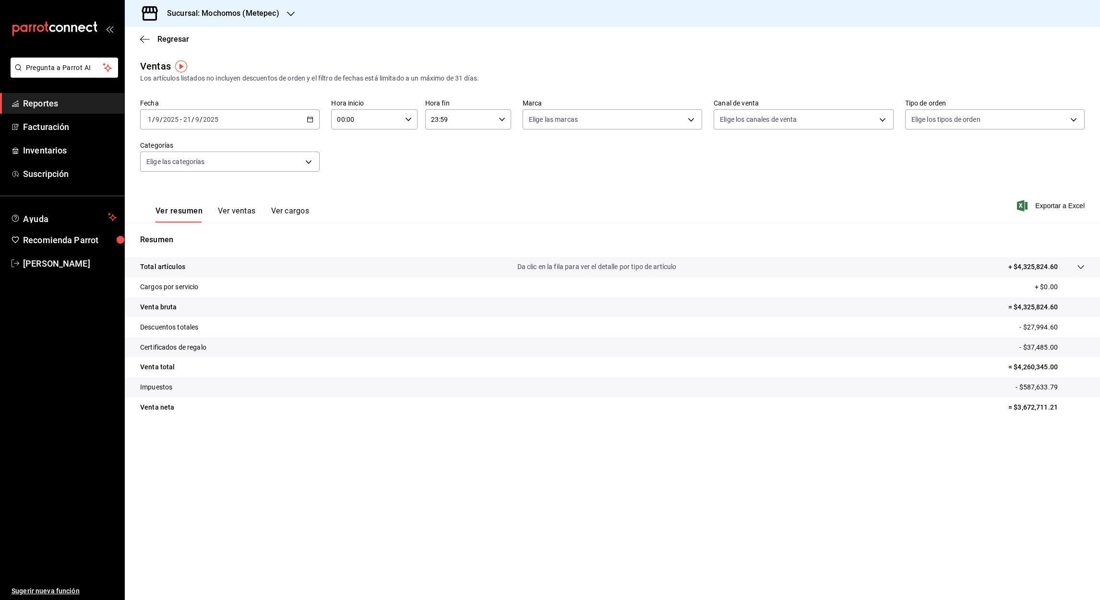
click at [339, 119] on input "00:00" at bounding box center [366, 119] width 70 height 19
click at [356, 173] on span "05" at bounding box center [353, 177] width 28 height 8
type input "05:00"
click at [436, 124] on div at bounding box center [550, 300] width 1100 height 600
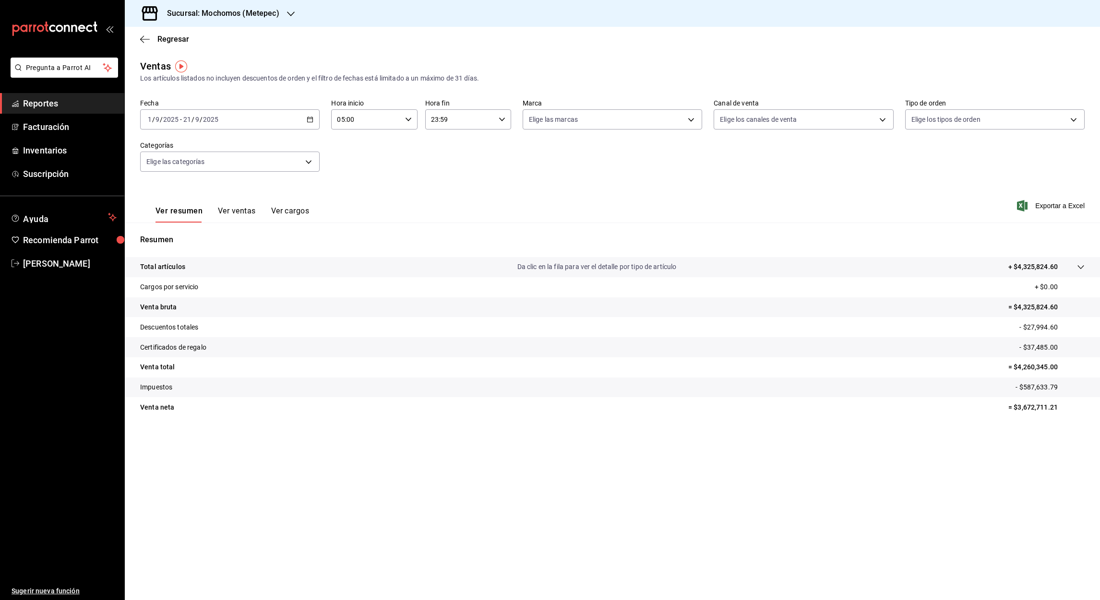
click at [434, 121] on input "23:59" at bounding box center [460, 119] width 70 height 19
click at [447, 161] on span "05" at bounding box center [447, 162] width 28 height 8
click at [443, 119] on div at bounding box center [550, 300] width 1100 height 600
click at [443, 119] on input "05:59" at bounding box center [460, 119] width 70 height 19
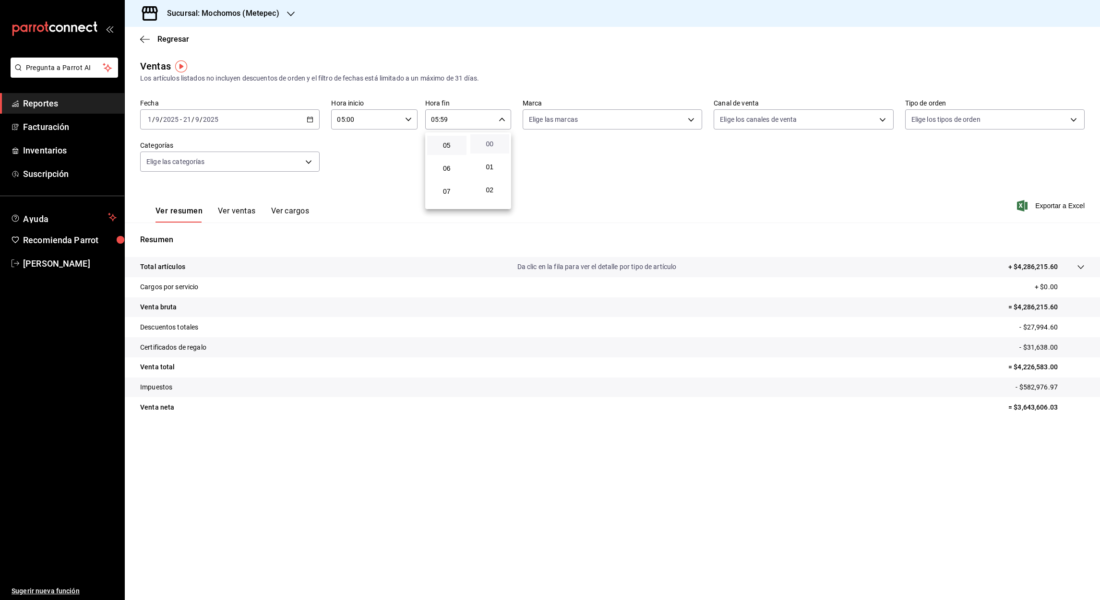
click at [486, 141] on span "00" at bounding box center [490, 144] width 28 height 8
type input "05:00"
drag, startPoint x: 1056, startPoint y: 208, endPoint x: 1047, endPoint y: 204, distance: 9.7
click at [1047, 204] on div at bounding box center [550, 300] width 1100 height 600
click at [1049, 207] on font "Exportar a Excel" at bounding box center [1059, 206] width 49 height 8
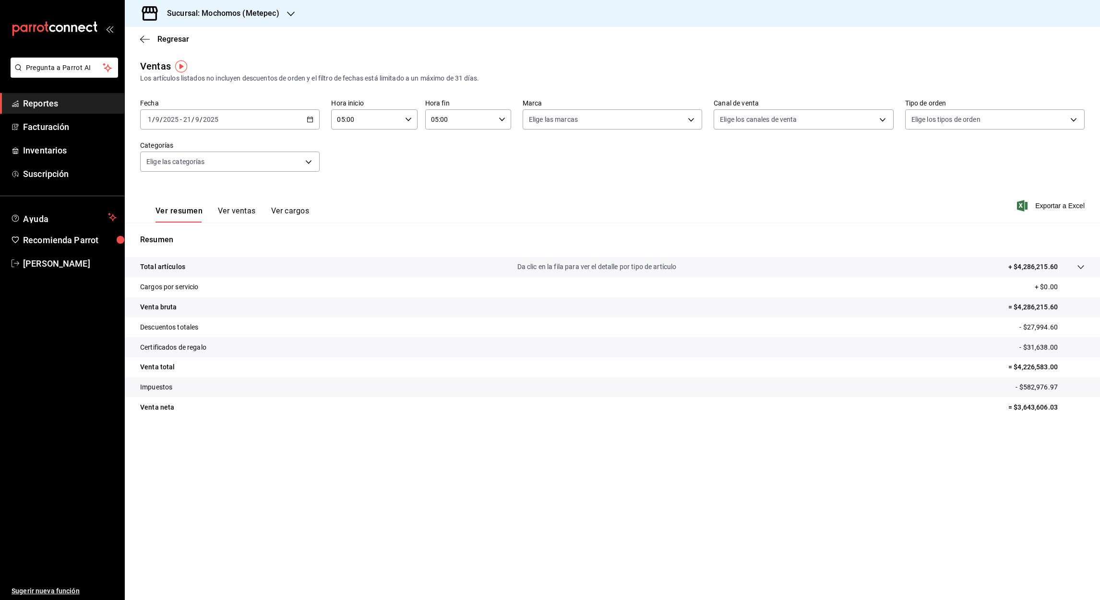
click at [291, 12] on icon "button" at bounding box center [291, 14] width 8 height 8
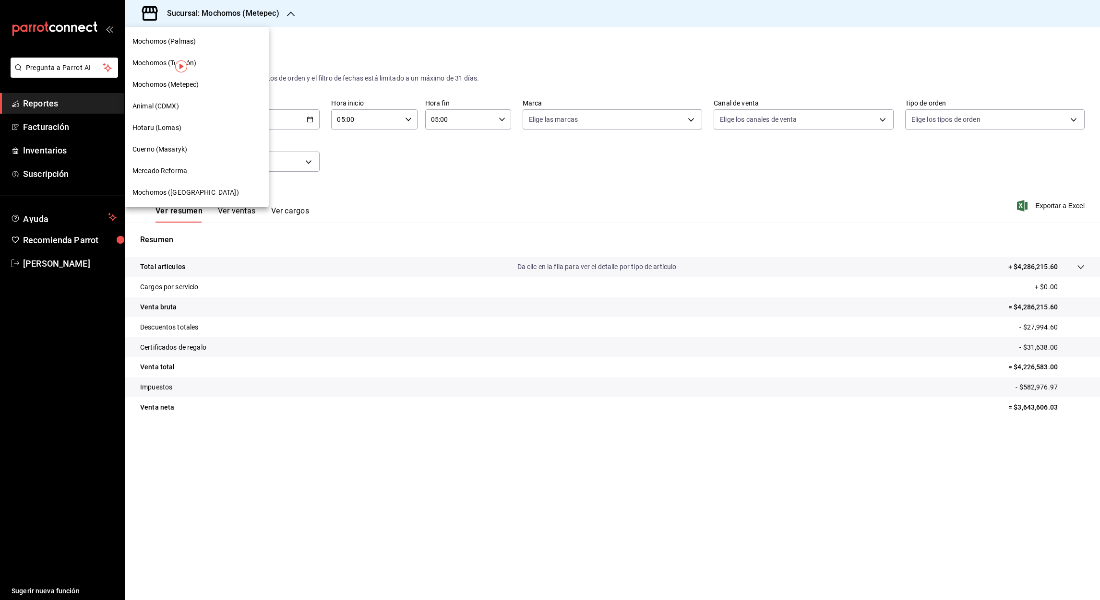
click at [177, 193] on span "Mochomos ([GEOGRAPHIC_DATA])" at bounding box center [185, 193] width 107 height 10
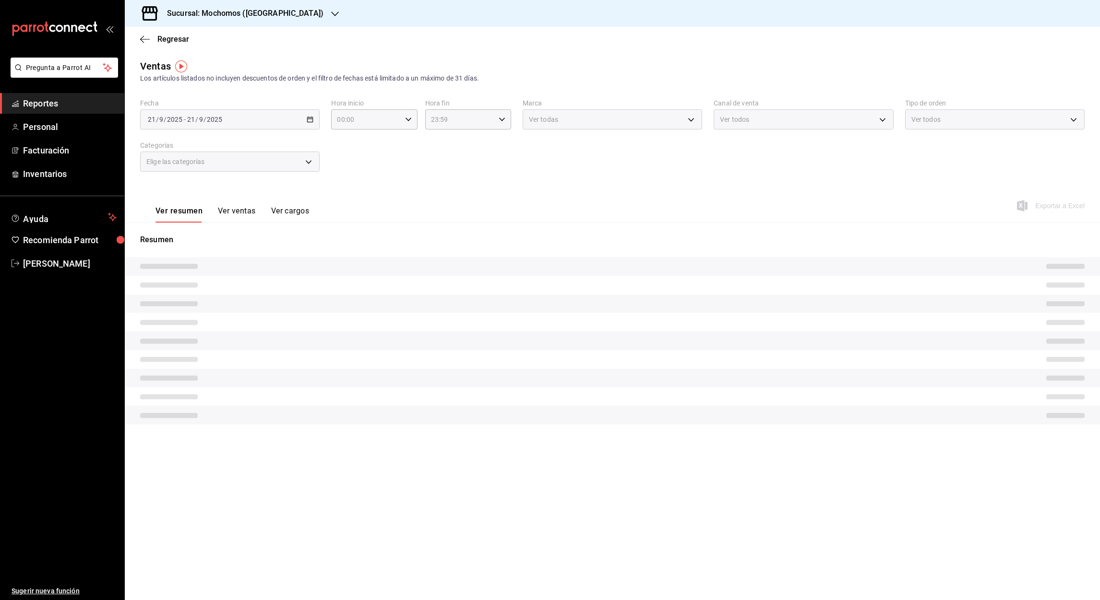
type input "05:00"
click at [309, 124] on div "[DATE] [DATE] - [DATE] [DATE]" at bounding box center [229, 119] width 179 height 20
